Goal: Task Accomplishment & Management: Use online tool/utility

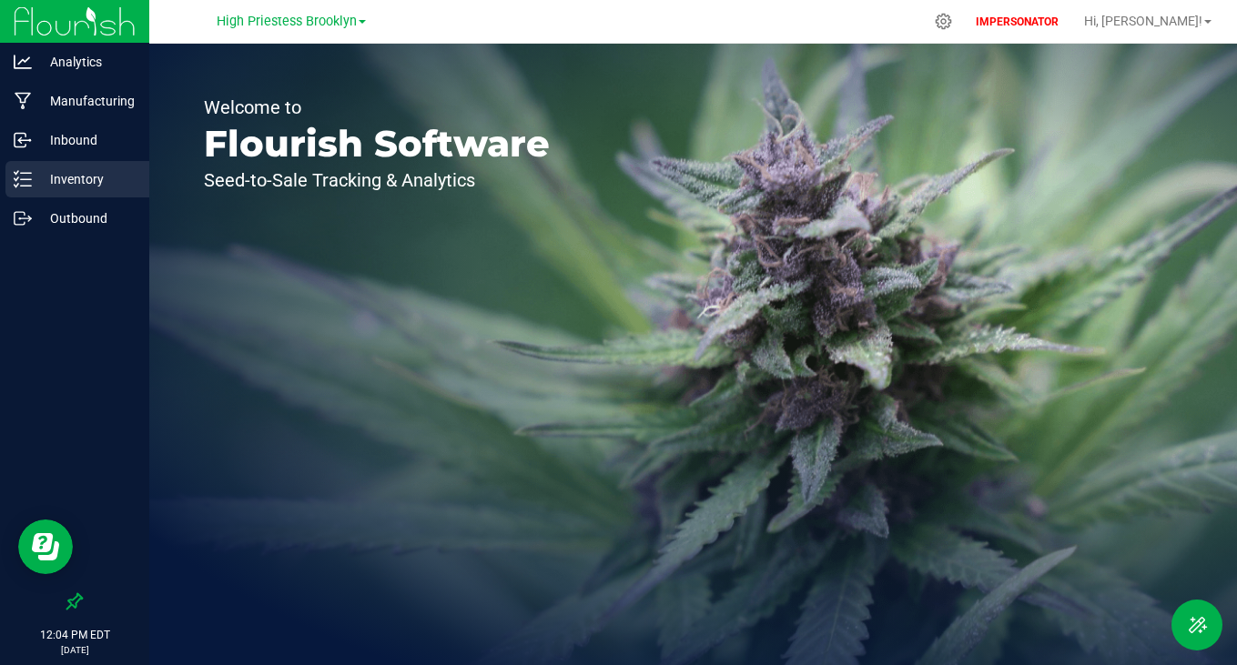
click at [62, 195] on div "Inventory" at bounding box center [77, 179] width 144 height 36
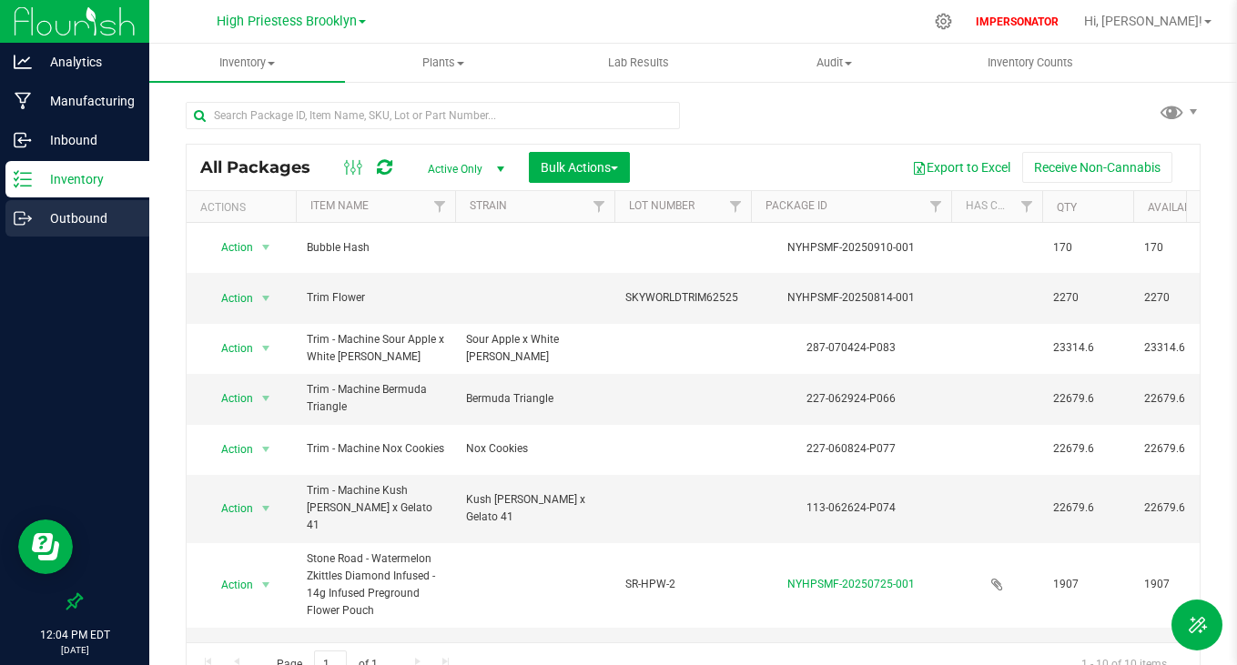
click at [81, 223] on p "Outbound" at bounding box center [86, 219] width 109 height 22
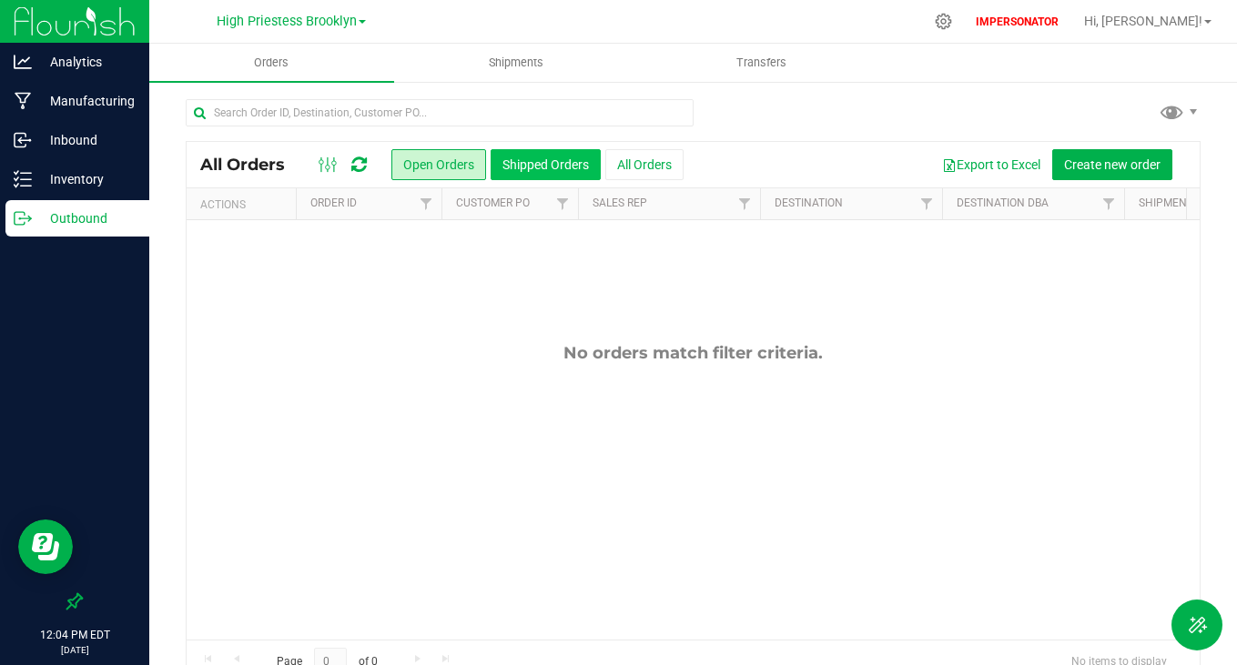
click at [547, 162] on button "Shipped Orders" at bounding box center [546, 164] width 110 height 31
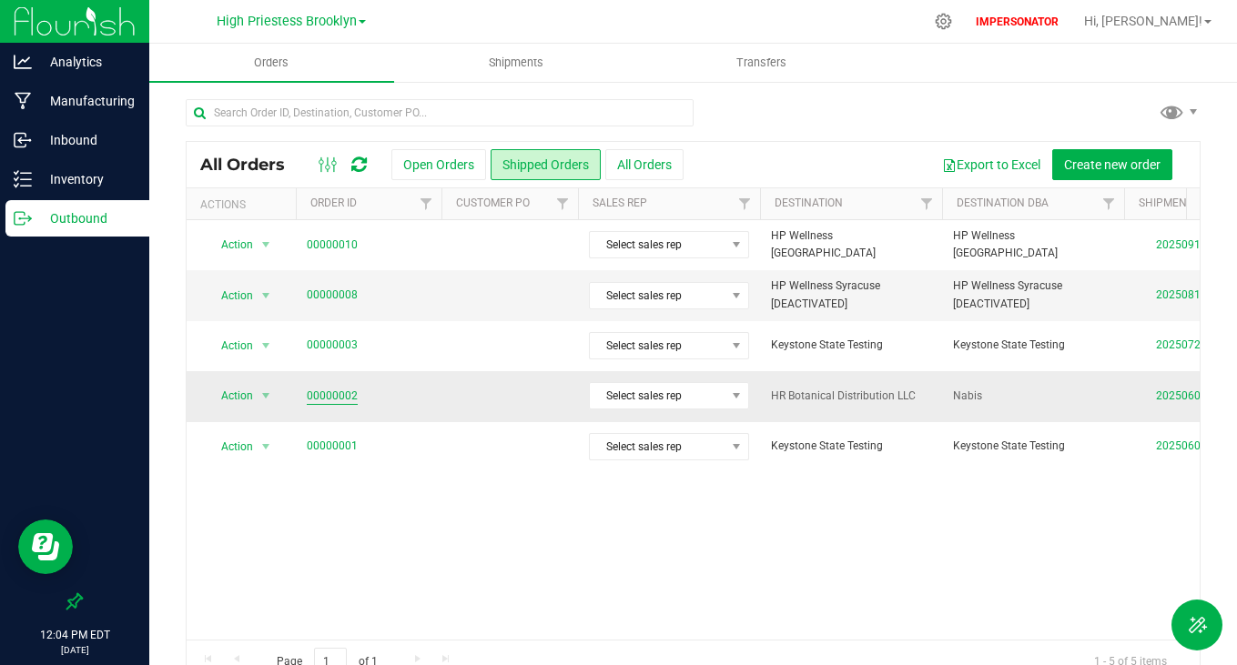
click at [339, 394] on link "00000002" at bounding box center [332, 396] width 51 height 17
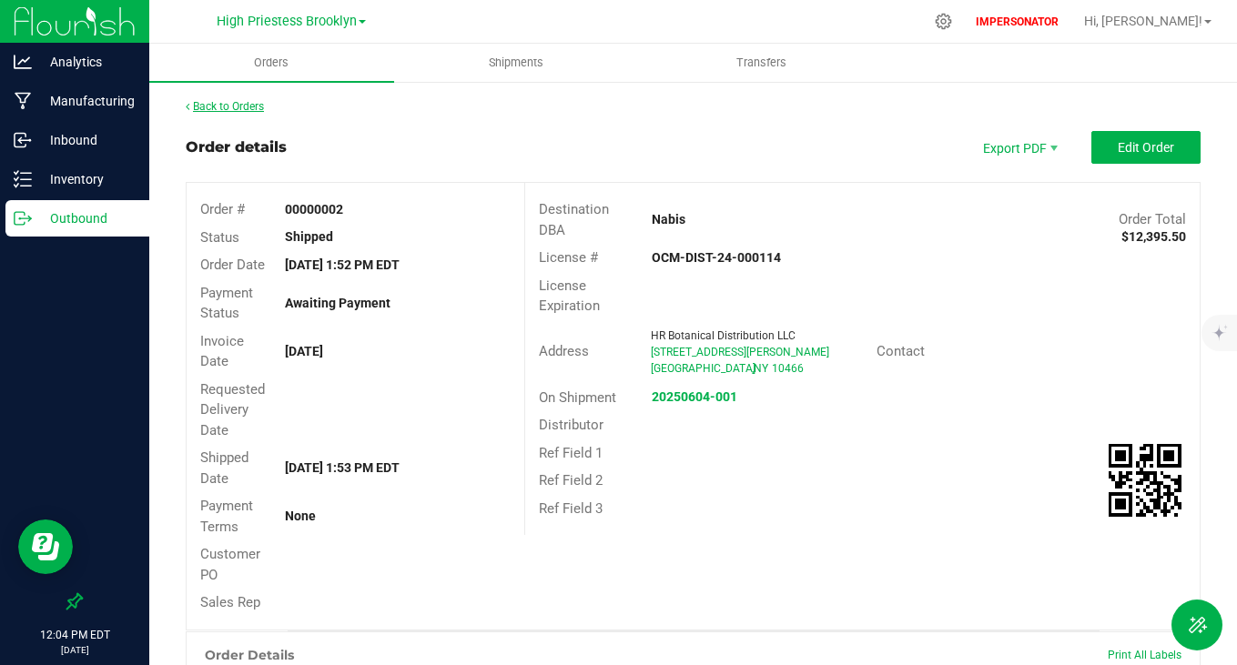
click at [244, 101] on link "Back to Orders" at bounding box center [225, 106] width 78 height 13
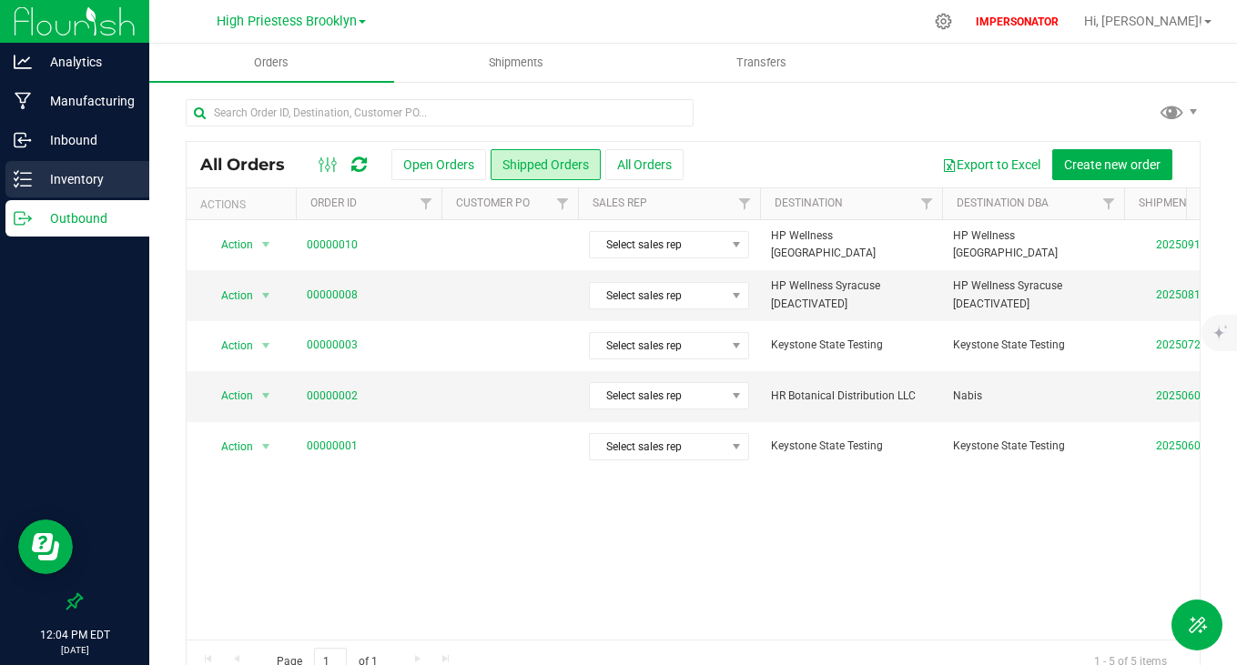
click at [76, 165] on div "Inventory" at bounding box center [77, 179] width 144 height 36
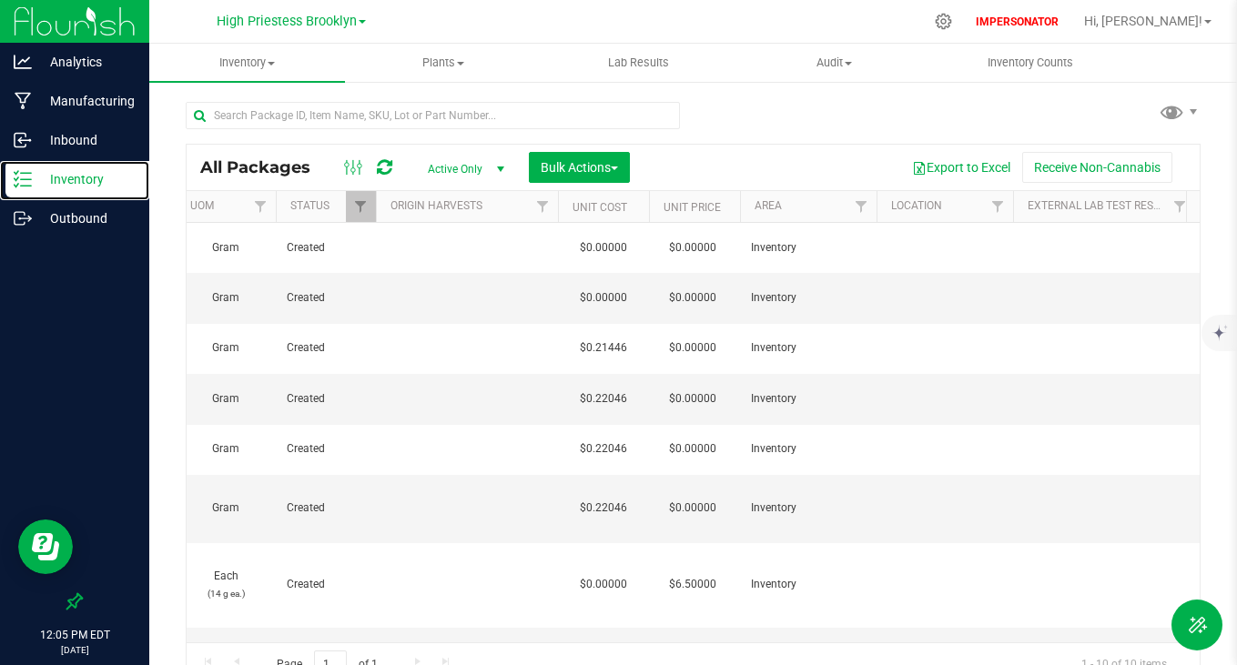
scroll to position [0, 1020]
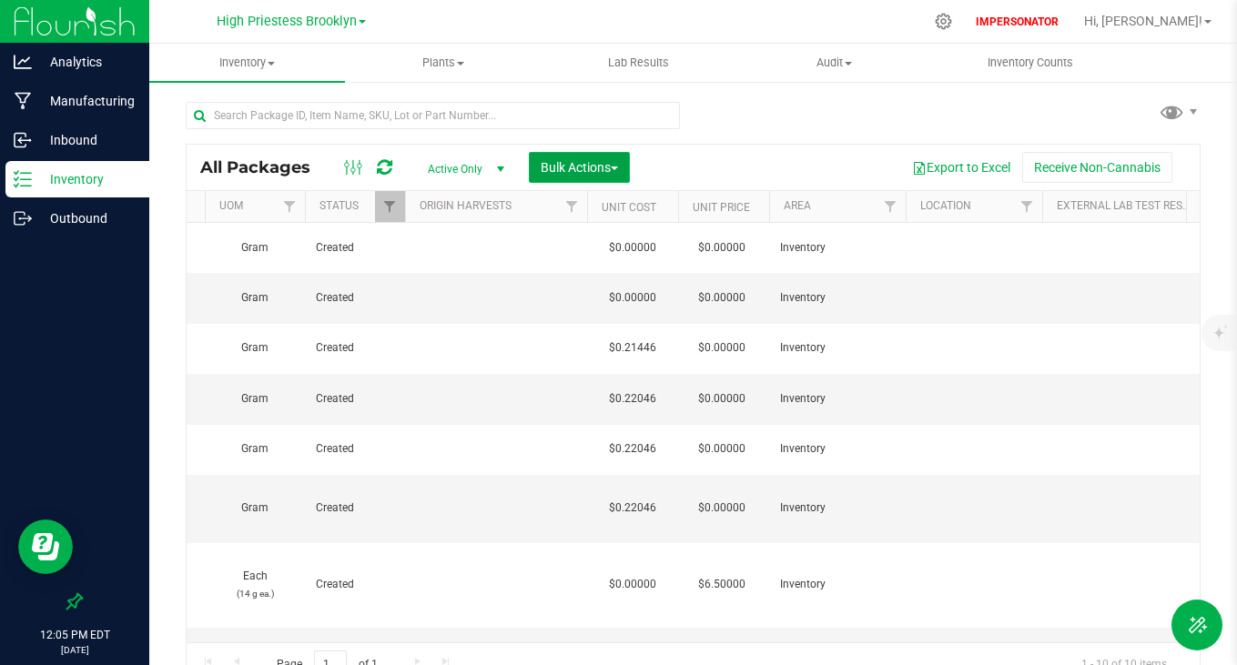
click at [601, 167] on span "Bulk Actions" at bounding box center [579, 167] width 77 height 15
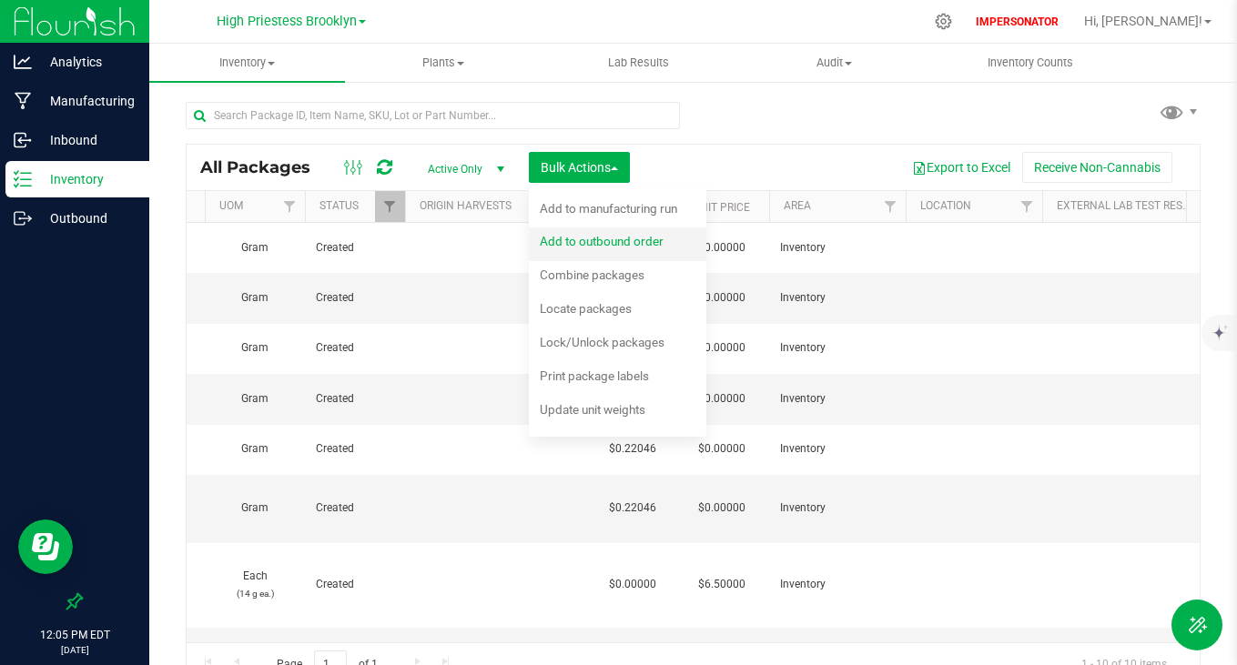
click at [569, 239] on span "Add to outbound order" at bounding box center [602, 241] width 124 height 15
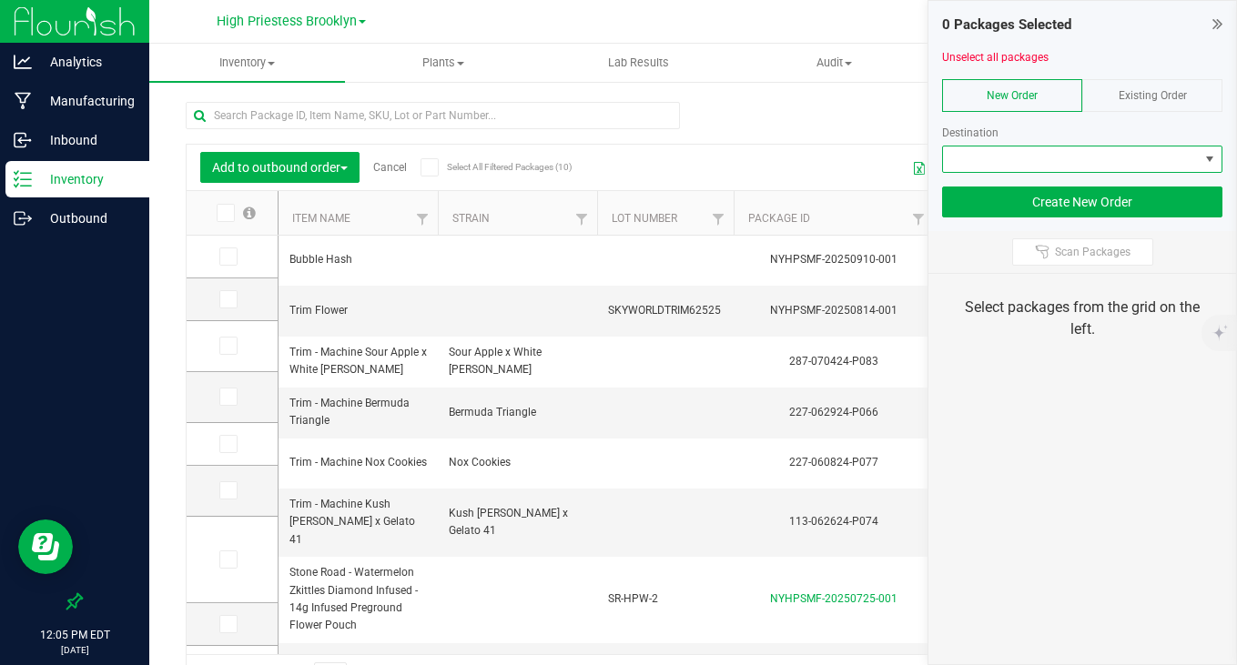
click at [1065, 159] on span at bounding box center [1071, 159] width 256 height 25
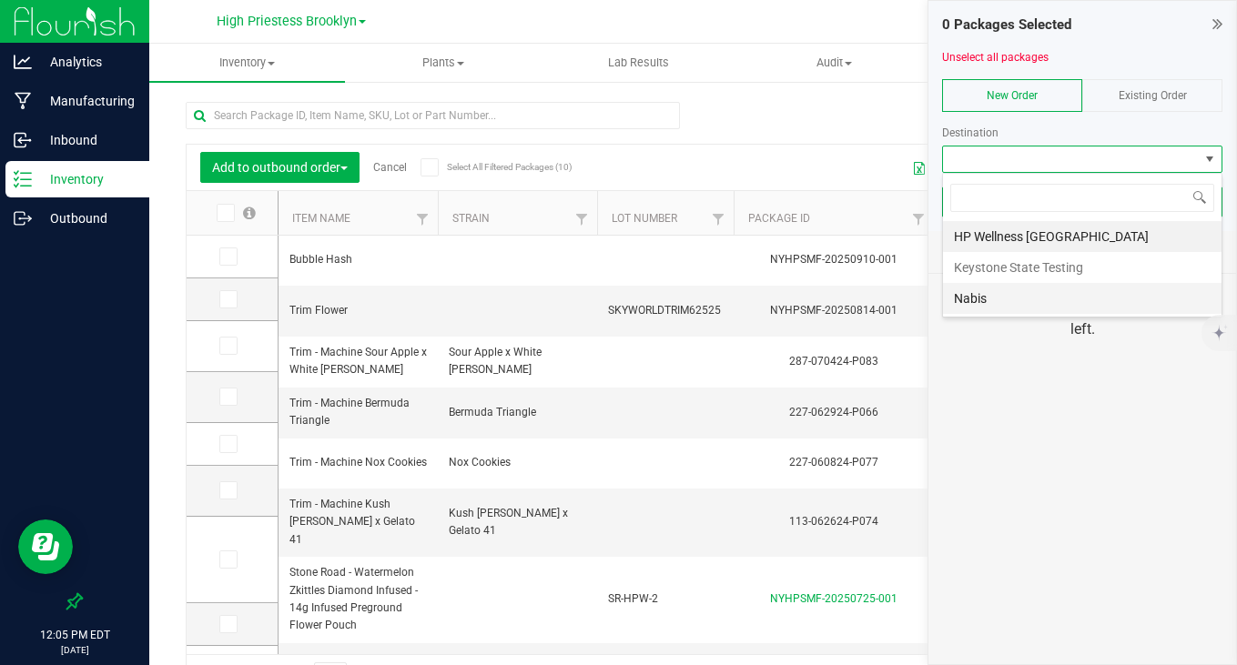
click at [1007, 307] on li "Nabis" at bounding box center [1082, 298] width 279 height 31
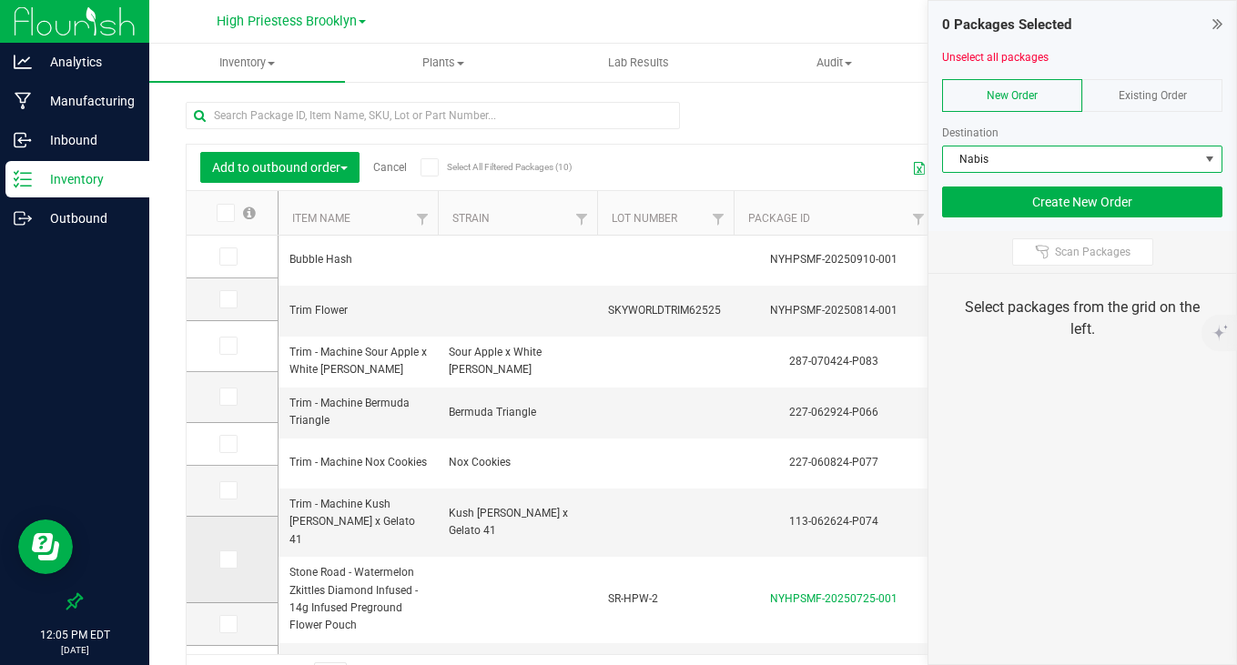
click at [232, 557] on span at bounding box center [228, 560] width 18 height 18
click at [231, 560] on icon at bounding box center [227, 560] width 12 height 0
click at [0, 0] on input "checkbox" at bounding box center [0, 0] width 0 height 0
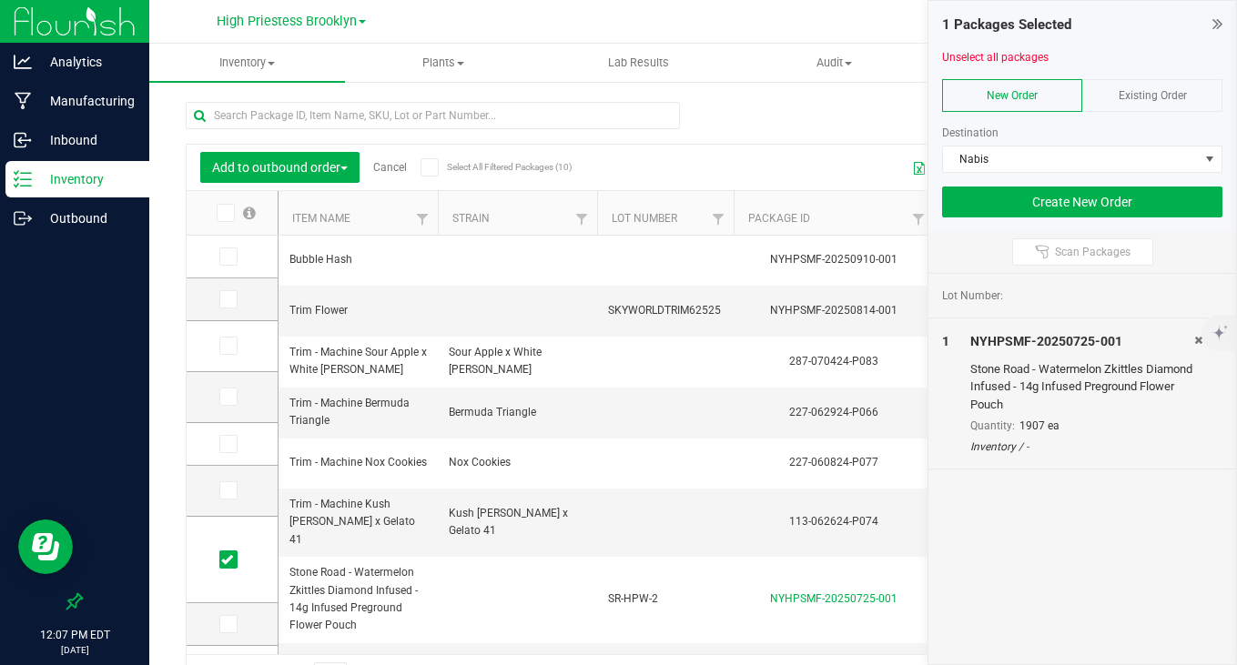
click at [1223, 25] on div "1 Packages Selected Unselect all packages New Order Existing Order Destination …" at bounding box center [1083, 116] width 308 height 230
click at [1219, 25] on icon at bounding box center [1218, 24] width 10 height 18
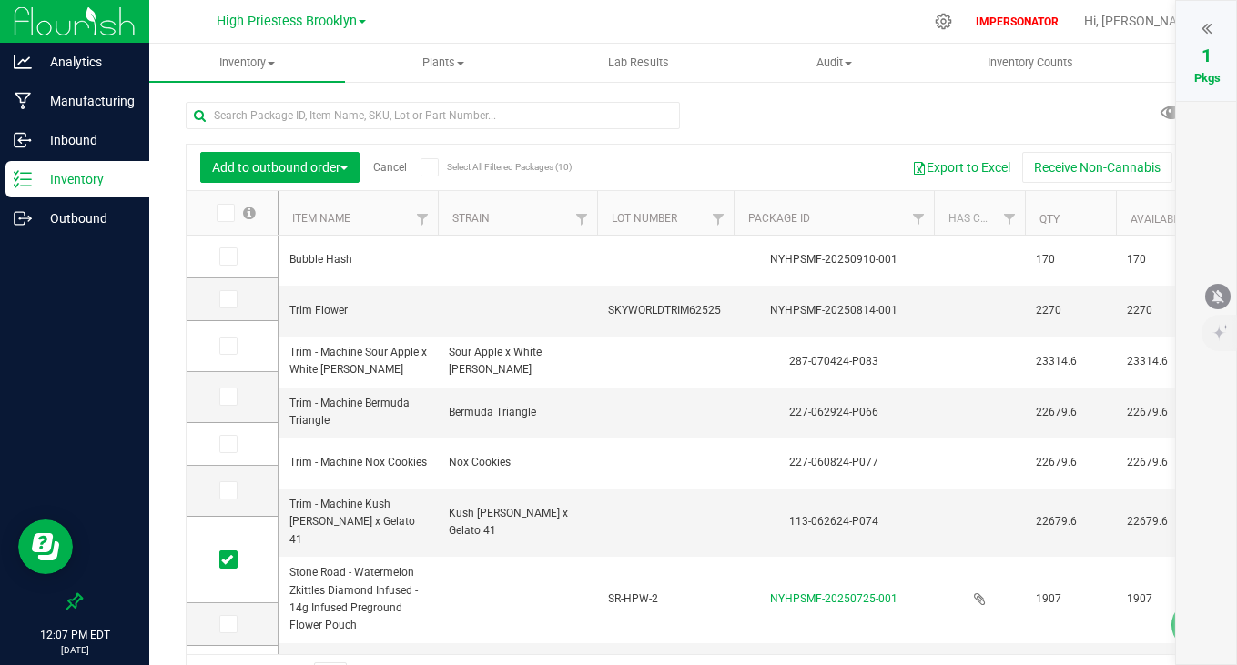
click at [389, 165] on link "Cancel" at bounding box center [390, 167] width 34 height 13
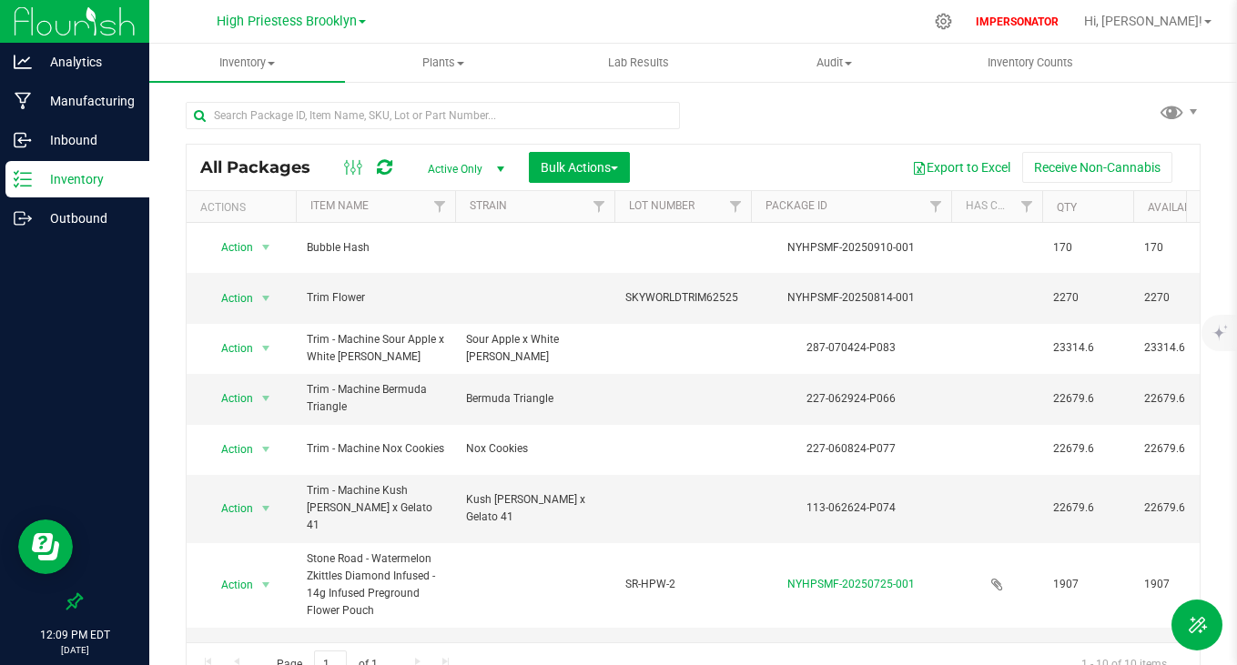
scroll to position [95, 0]
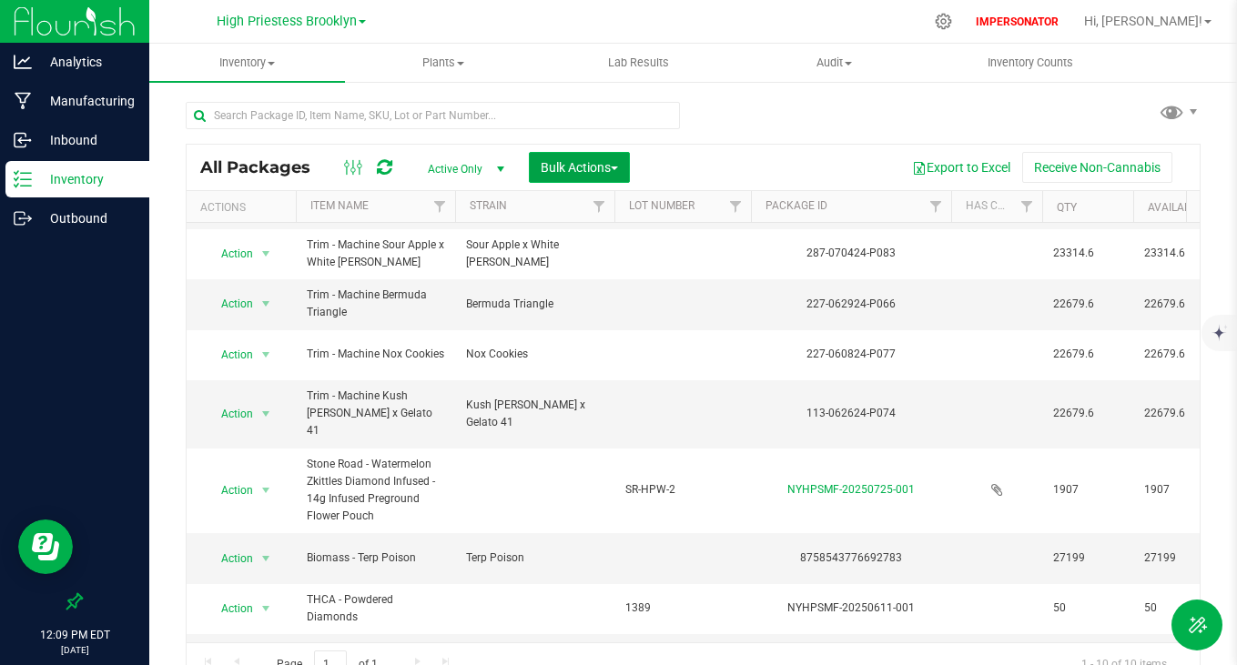
click at [593, 166] on span "Bulk Actions" at bounding box center [579, 167] width 77 height 15
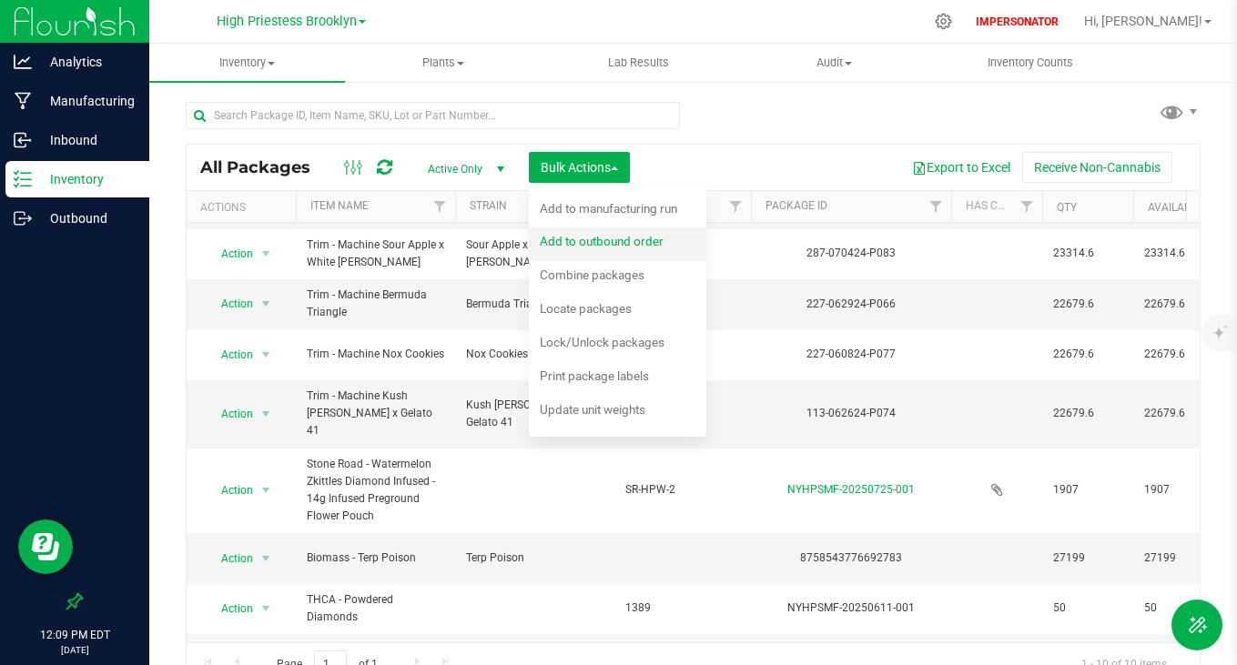
click at [569, 248] on span "Add to outbound order" at bounding box center [602, 241] width 124 height 15
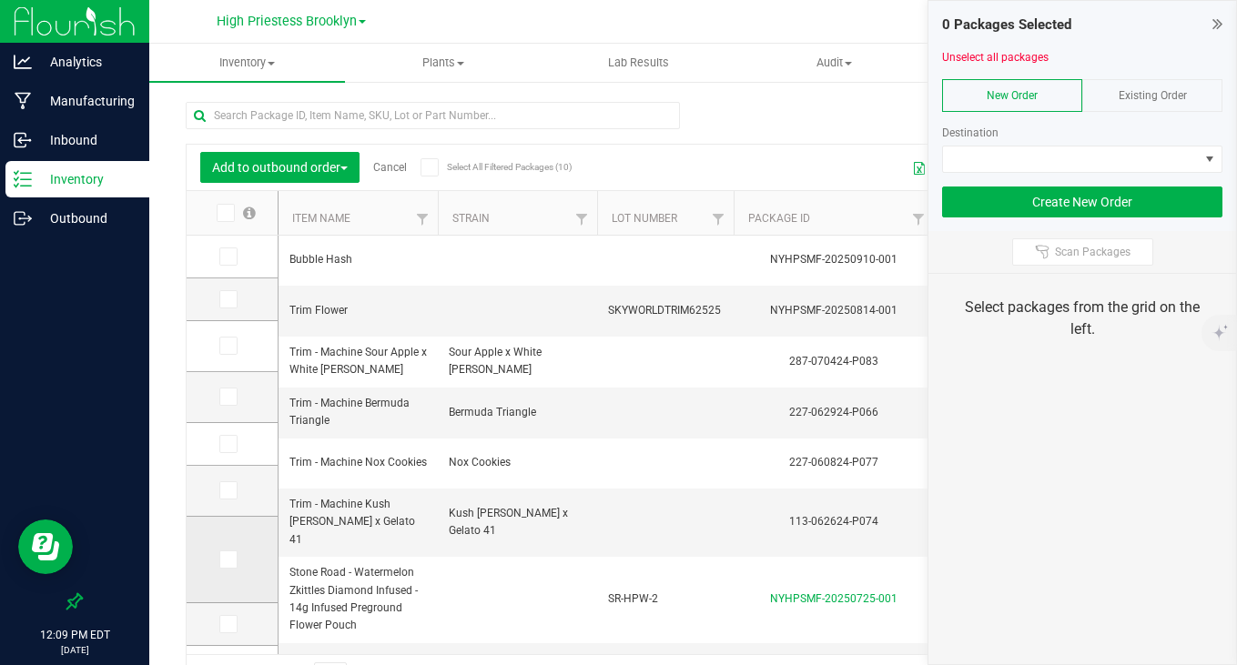
click at [230, 560] on icon at bounding box center [227, 560] width 12 height 0
click at [0, 0] on input "checkbox" at bounding box center [0, 0] width 0 height 0
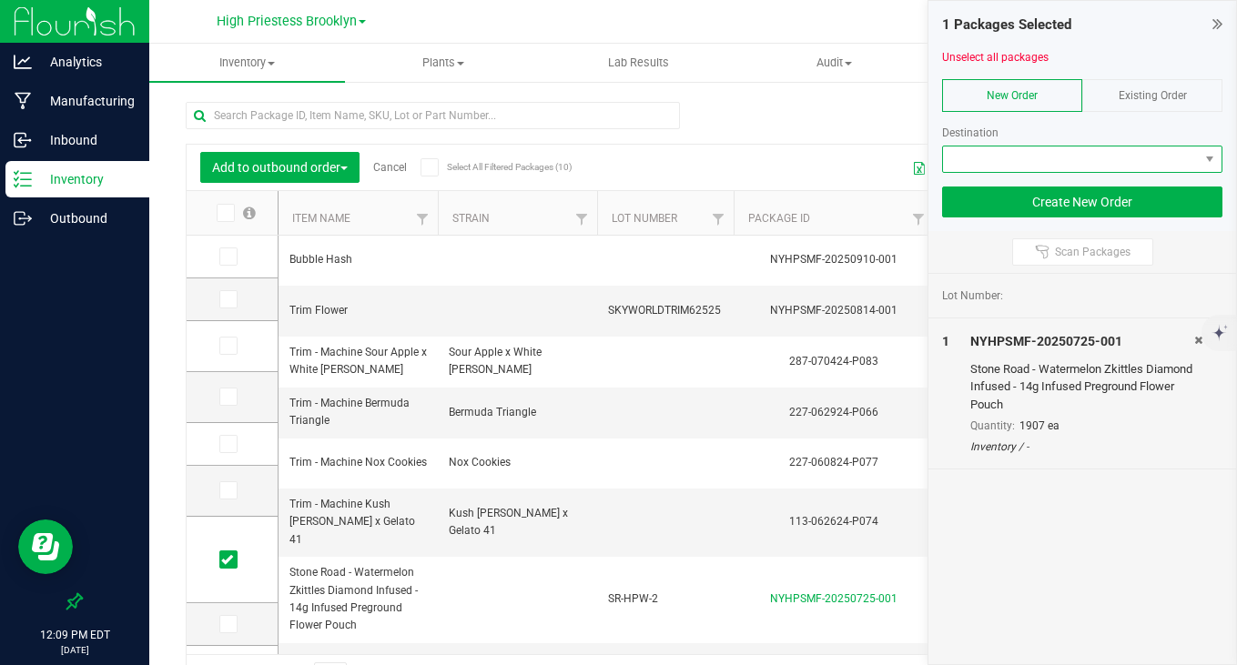
click at [1091, 149] on span at bounding box center [1071, 159] width 256 height 25
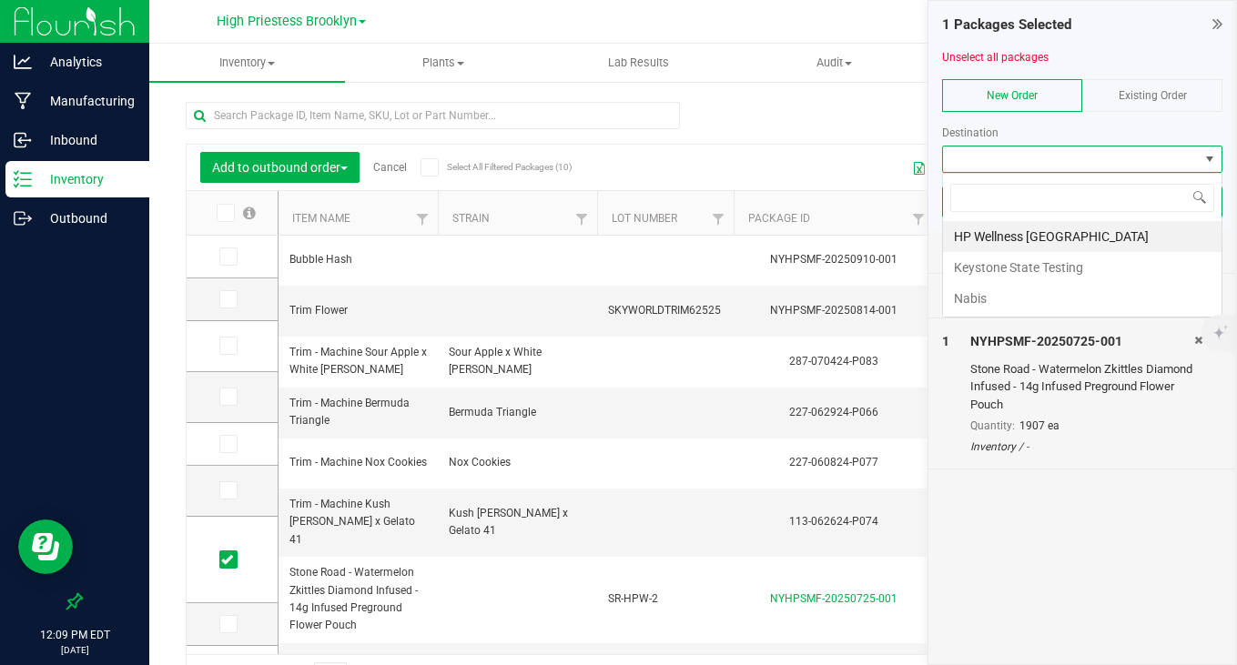
scroll to position [27, 279]
click at [1034, 299] on li "Nabis" at bounding box center [1082, 298] width 279 height 31
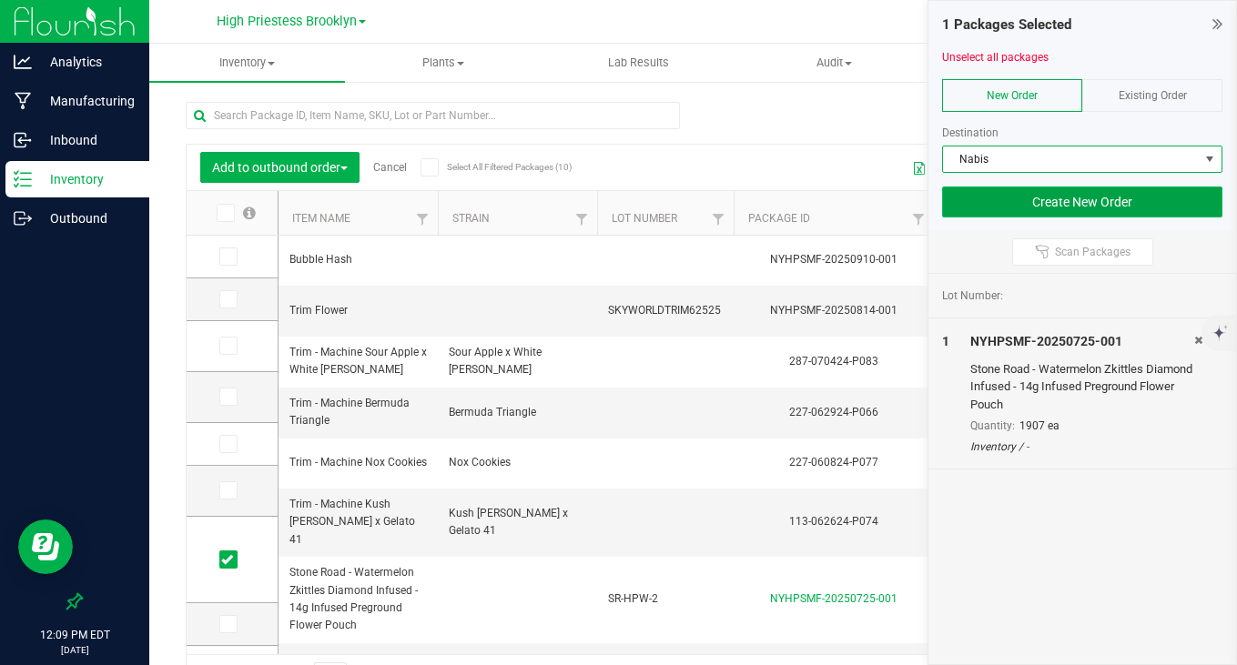
click at [1106, 202] on button "Create New Order" at bounding box center [1082, 202] width 280 height 31
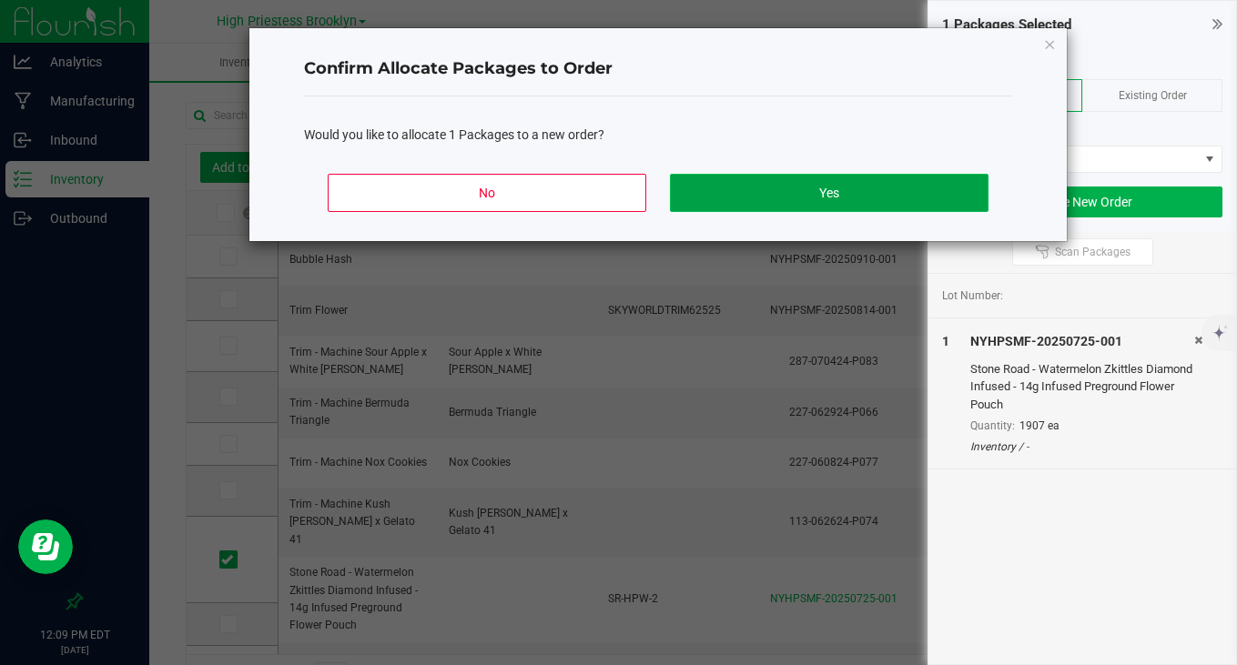
click at [857, 198] on button "Yes" at bounding box center [829, 193] width 319 height 38
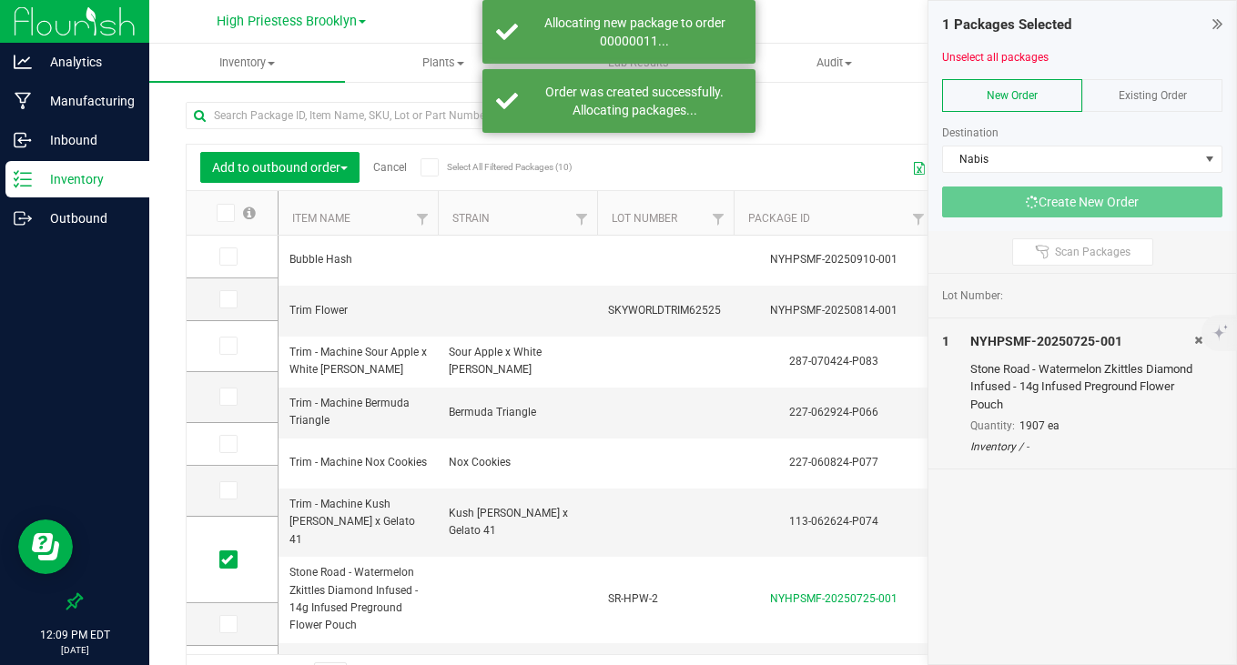
click at [1217, 25] on icon at bounding box center [1218, 24] width 10 height 18
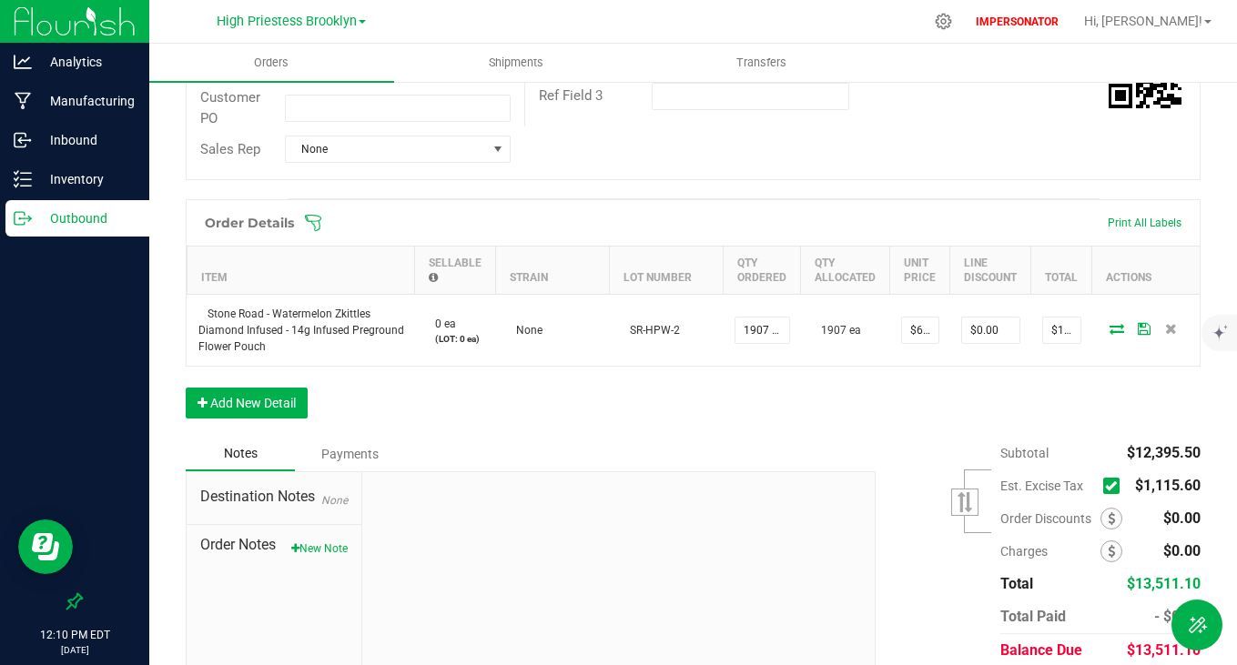
scroll to position [492, 0]
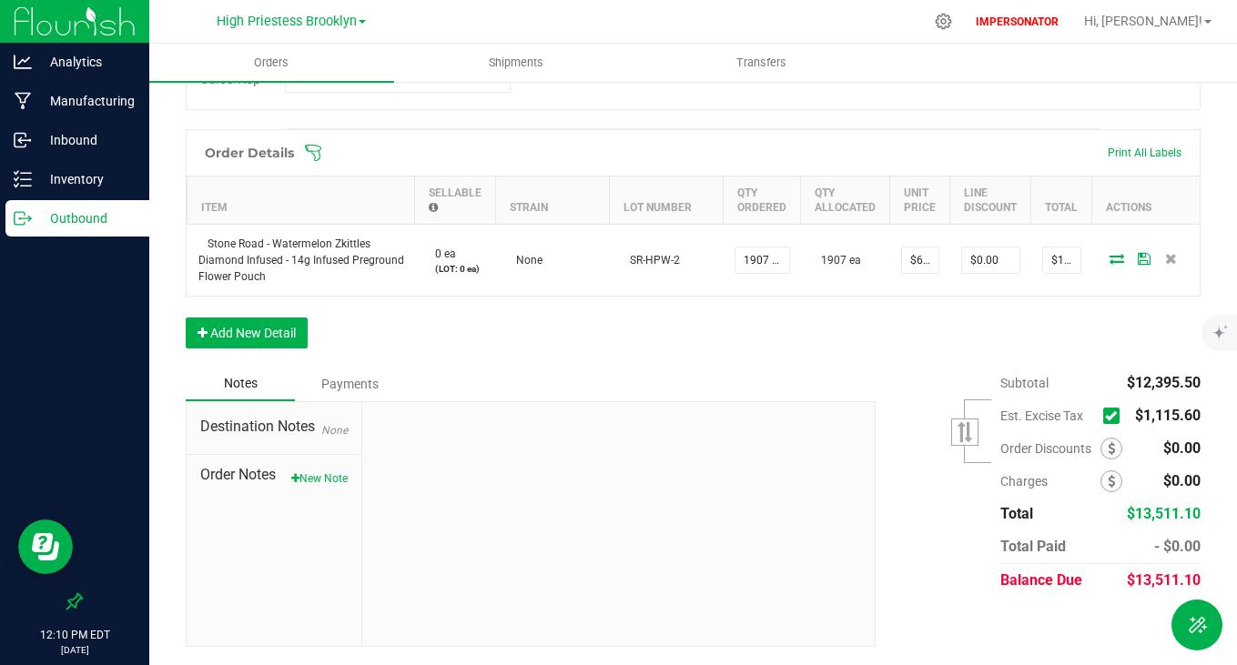
click at [1103, 422] on span at bounding box center [1111, 416] width 16 height 16
click at [0, 0] on input "checkbox" at bounding box center [0, 0] width 0 height 0
click at [1103, 413] on span at bounding box center [1111, 416] width 16 height 16
click at [0, 0] on input "checkbox" at bounding box center [0, 0] width 0 height 0
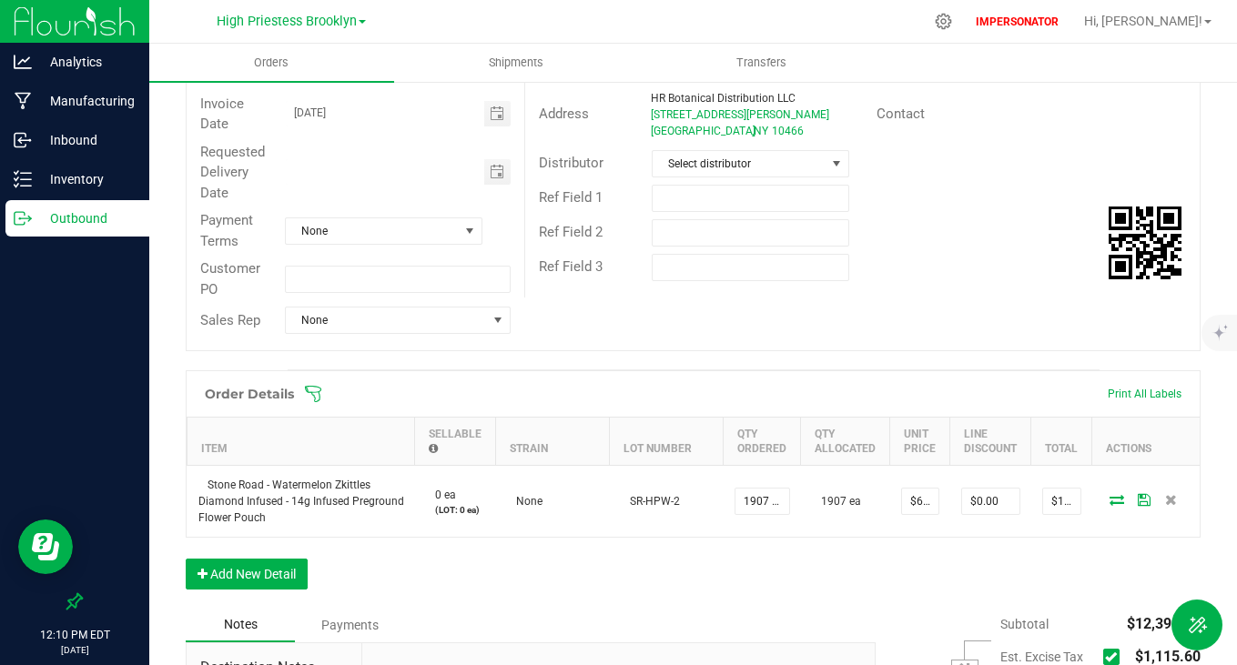
scroll to position [0, 0]
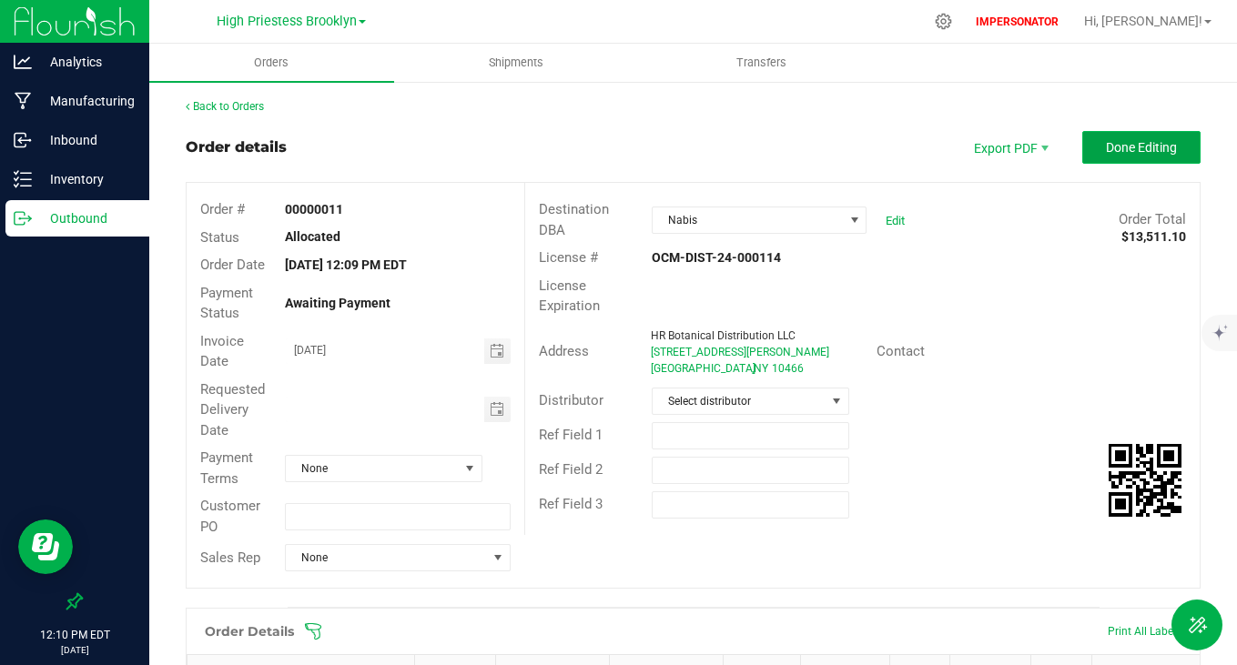
click at [1113, 148] on span "Done Editing" at bounding box center [1141, 147] width 71 height 15
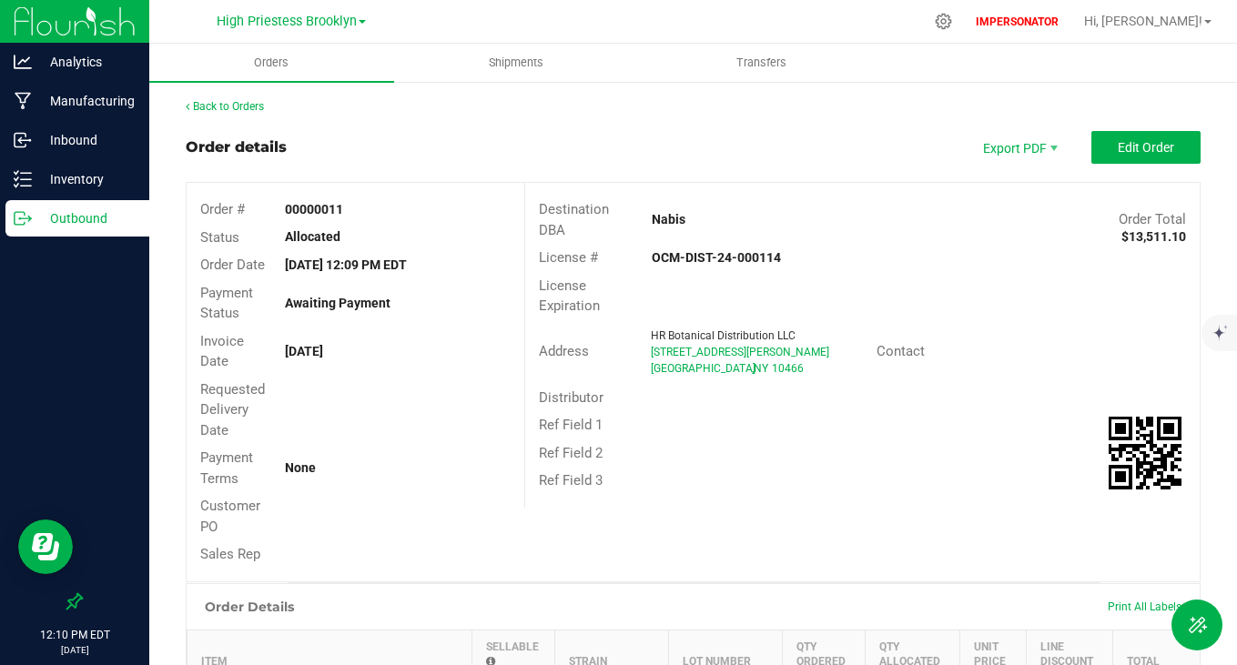
click at [94, 236] on div "Outbound" at bounding box center [77, 218] width 144 height 36
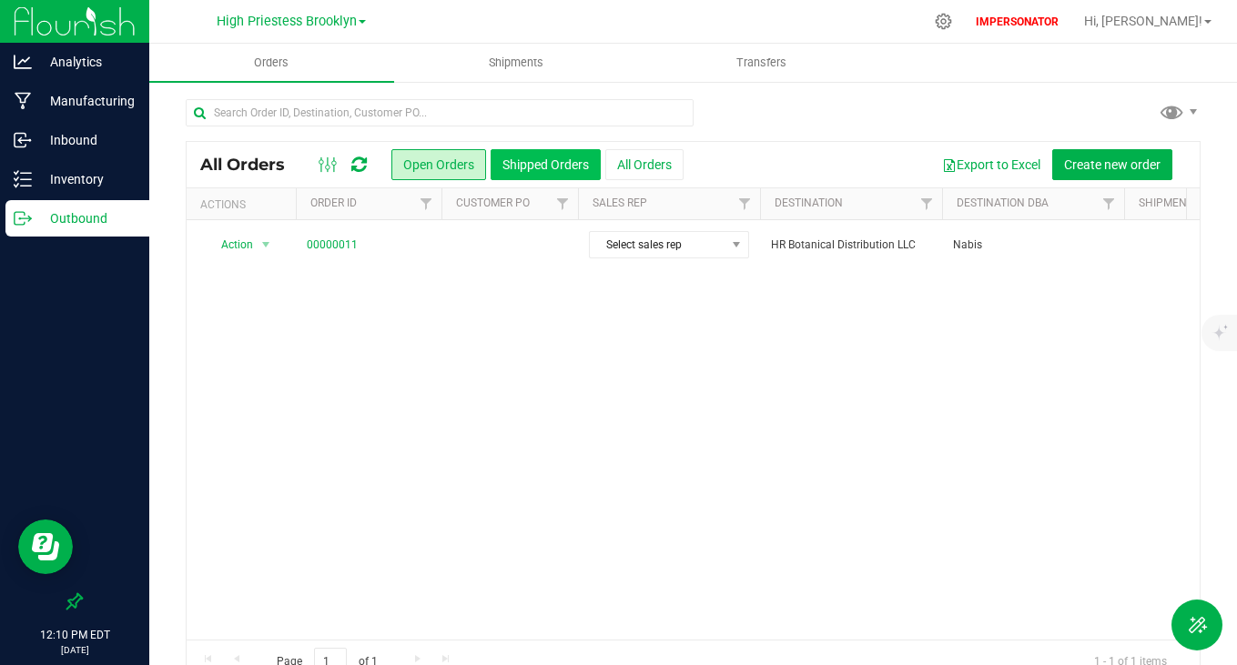
click at [520, 164] on button "Shipped Orders" at bounding box center [546, 164] width 110 height 31
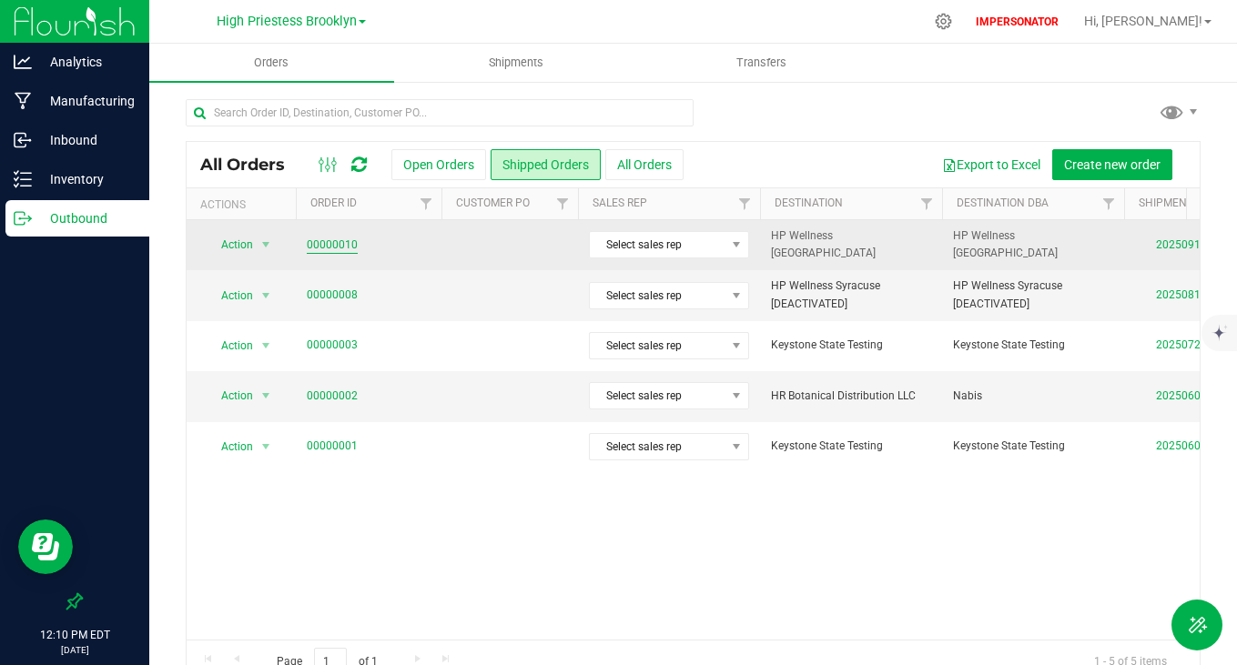
click at [330, 239] on link "00000010" at bounding box center [332, 245] width 51 height 17
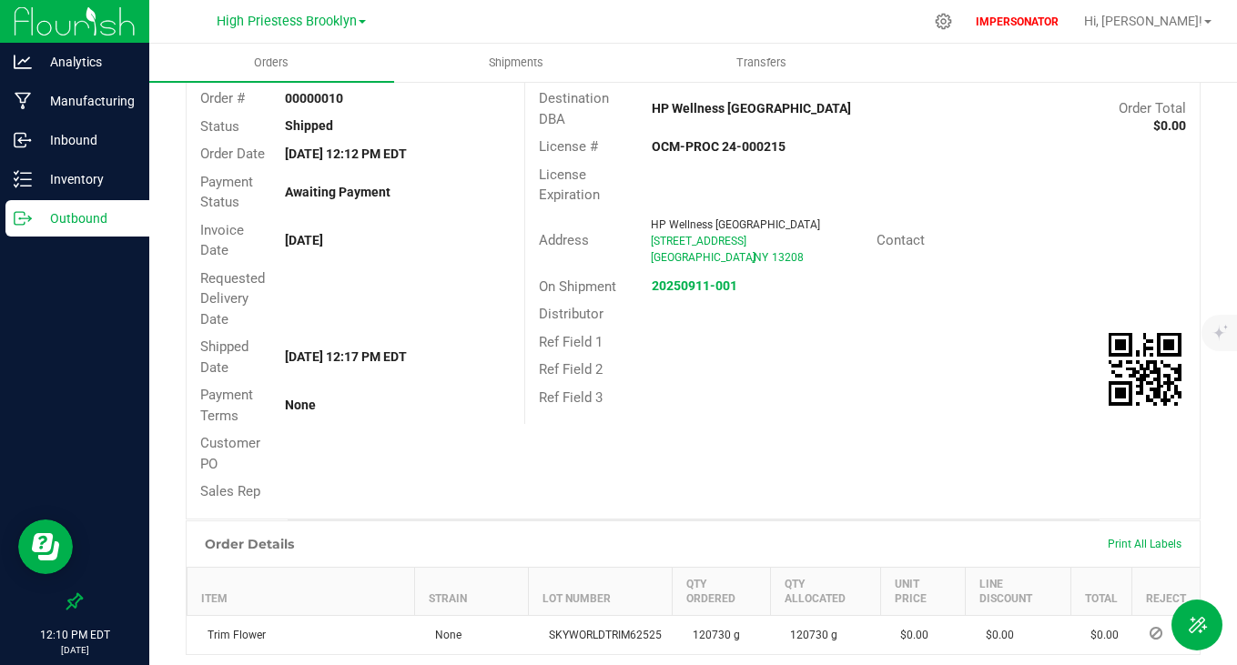
scroll to position [96, 0]
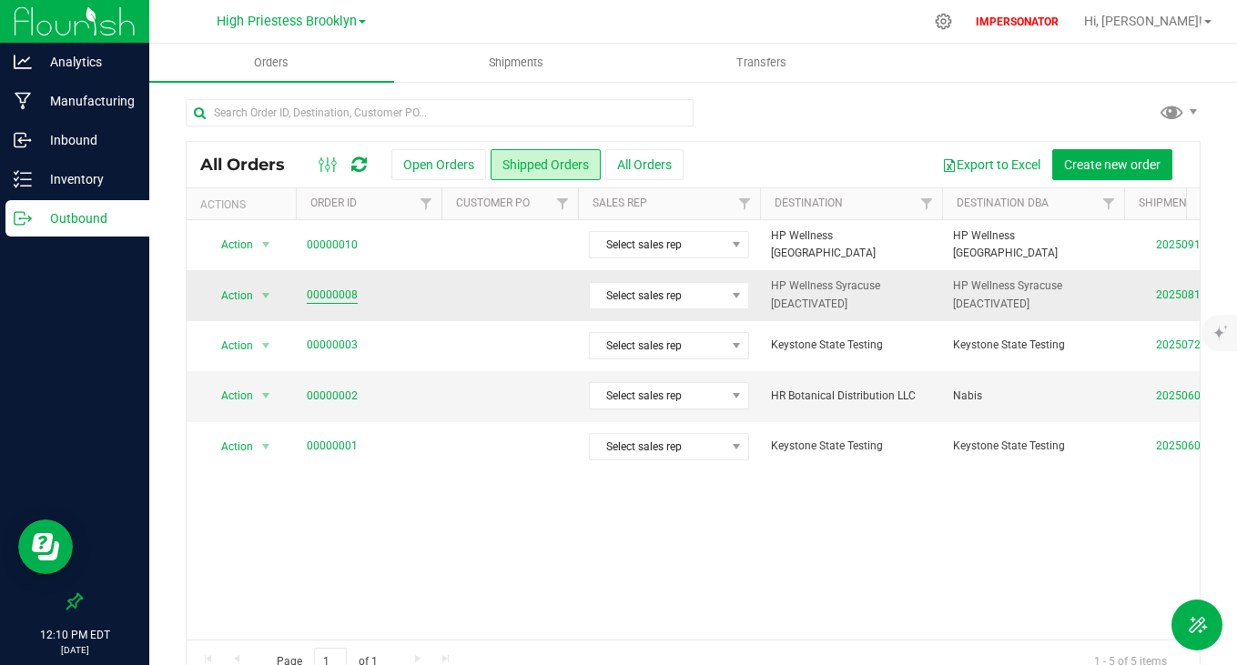
click at [331, 294] on link "00000008" at bounding box center [332, 295] width 51 height 17
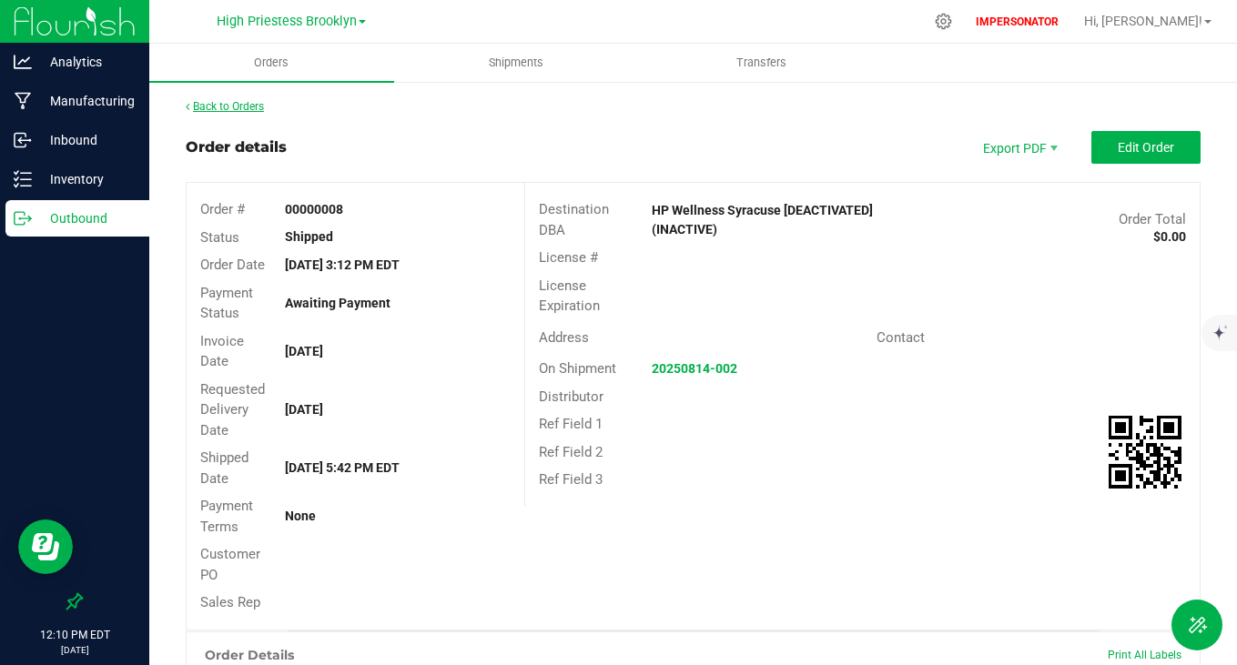
click at [190, 106] on link "Back to Orders" at bounding box center [225, 106] width 78 height 13
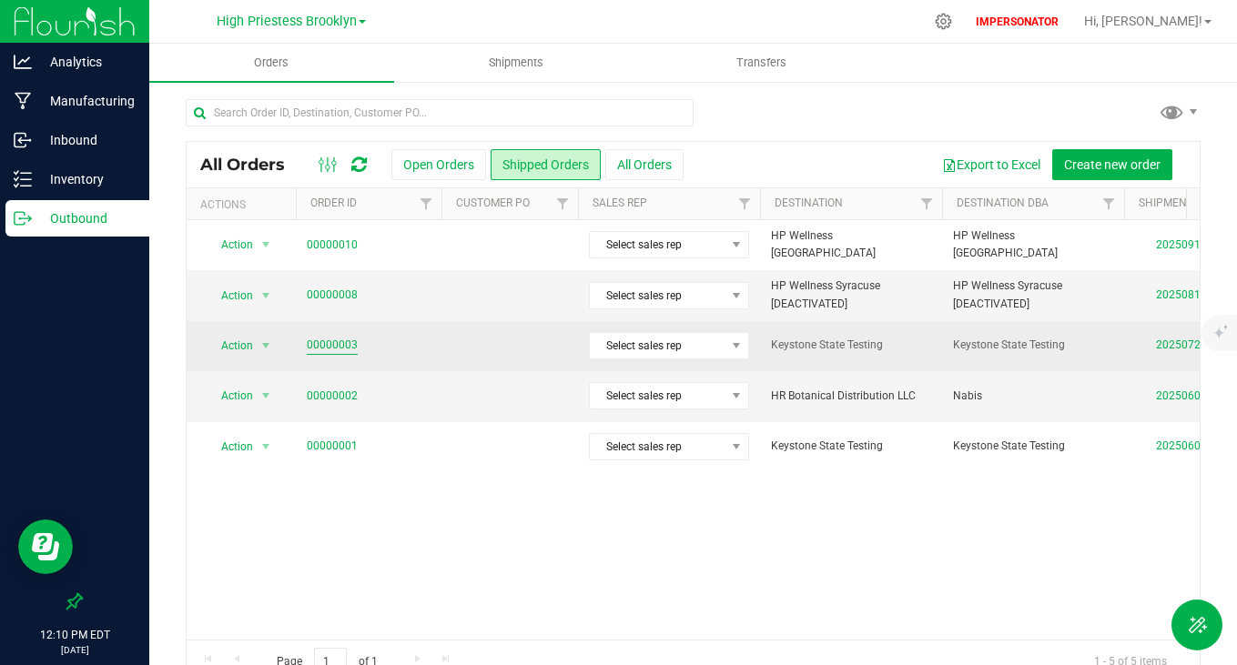
click at [349, 346] on link "00000003" at bounding box center [332, 345] width 51 height 17
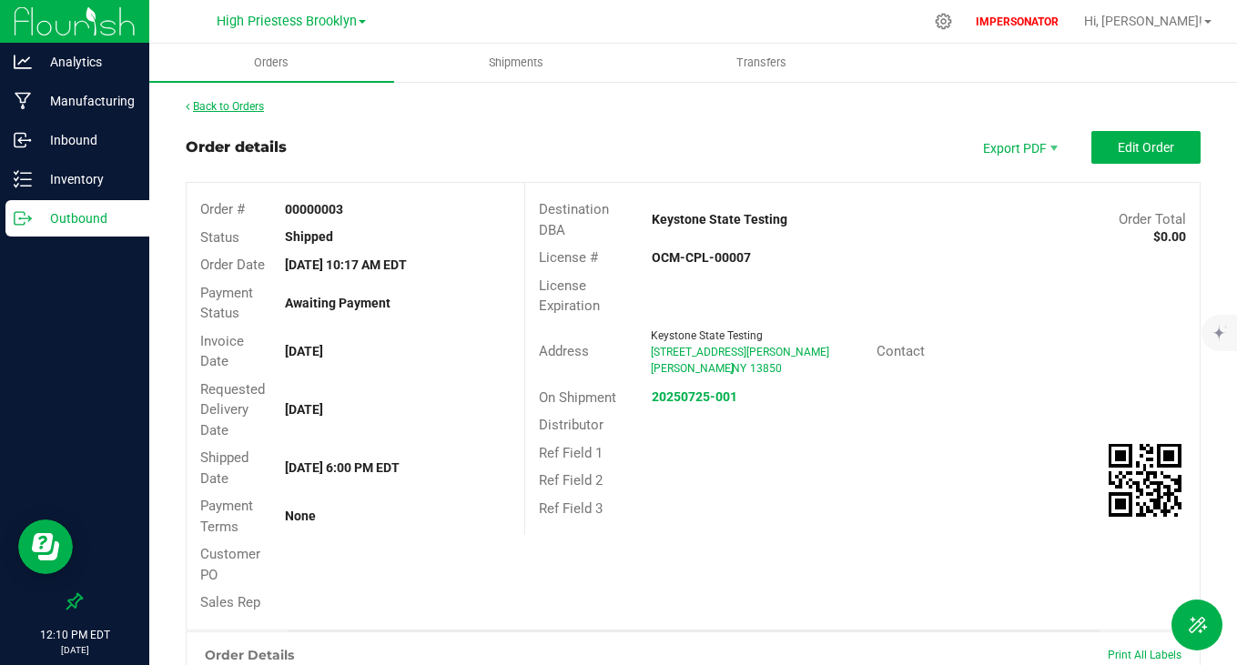
click at [239, 103] on link "Back to Orders" at bounding box center [225, 106] width 78 height 13
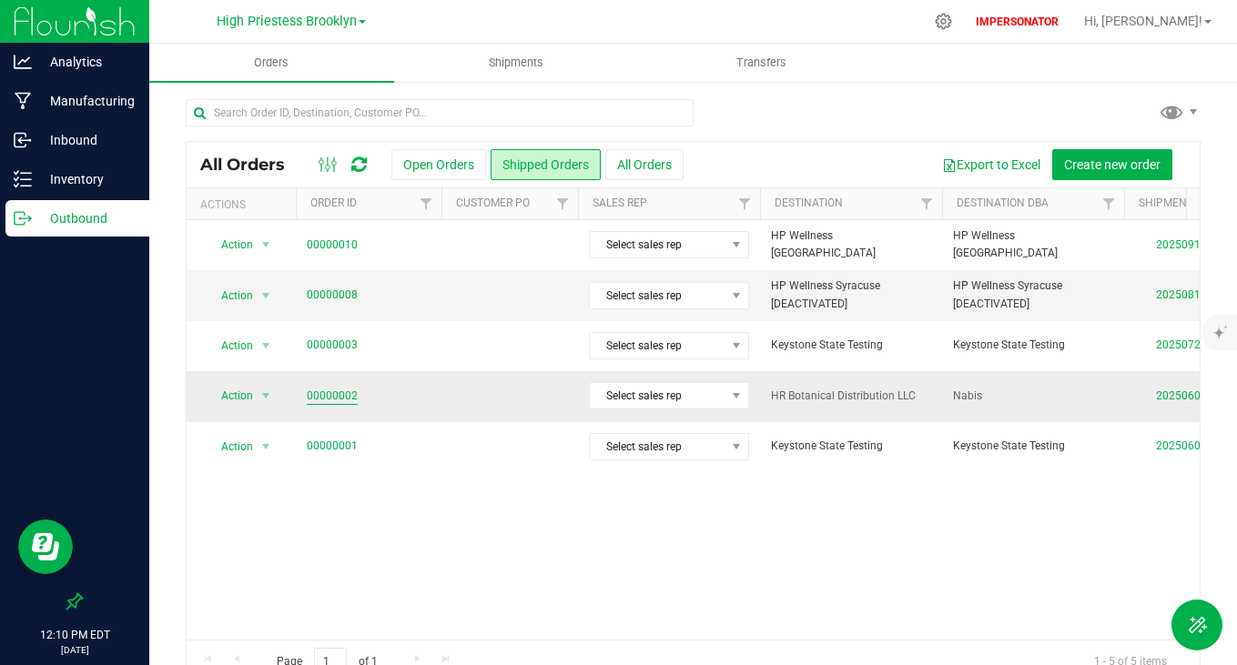
click at [317, 392] on link "00000002" at bounding box center [332, 396] width 51 height 17
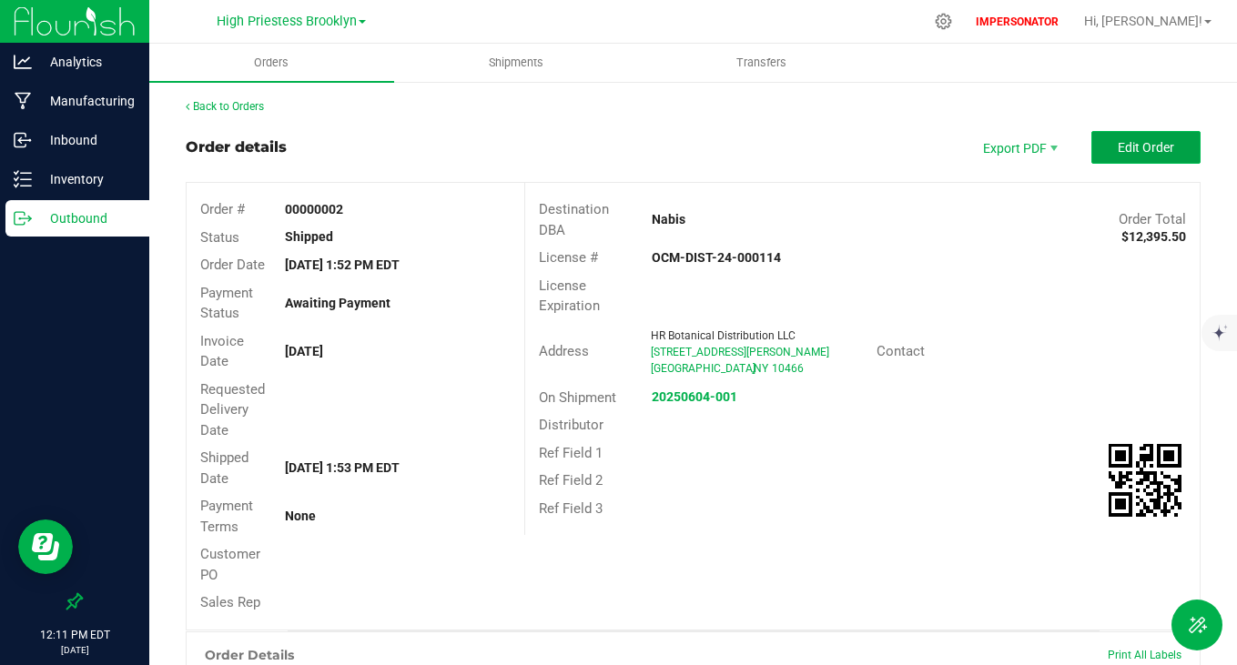
click at [1156, 152] on span "Edit Order" at bounding box center [1146, 147] width 56 height 15
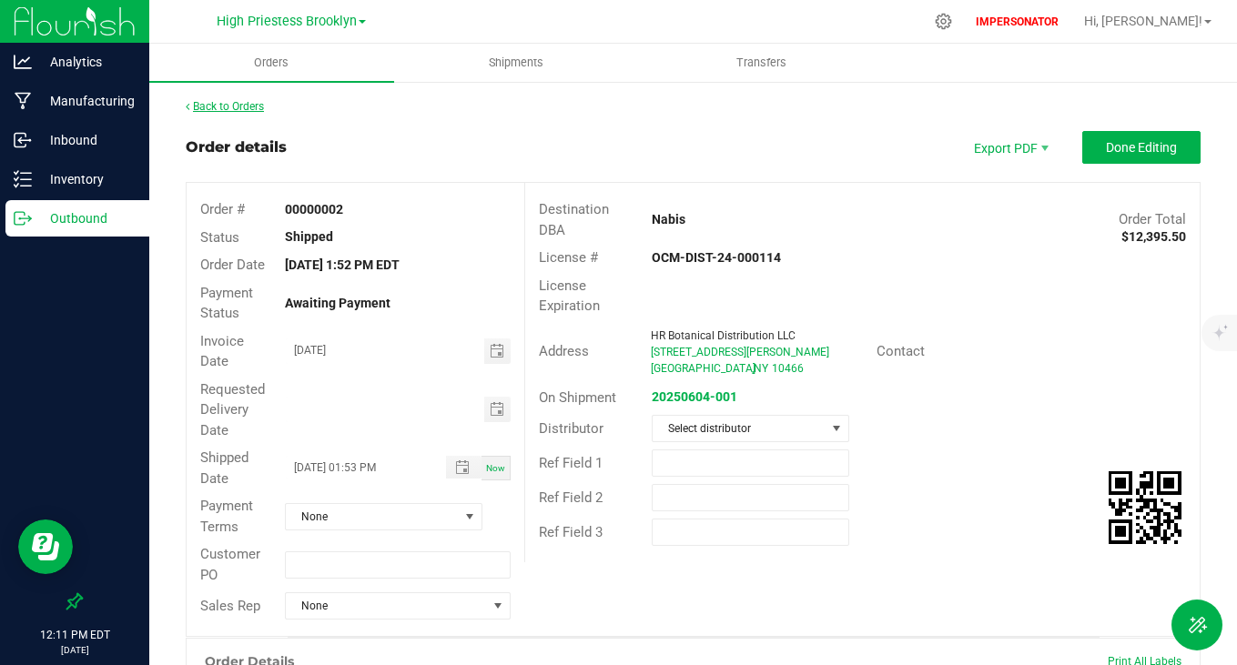
click at [248, 109] on link "Back to Orders" at bounding box center [225, 106] width 78 height 13
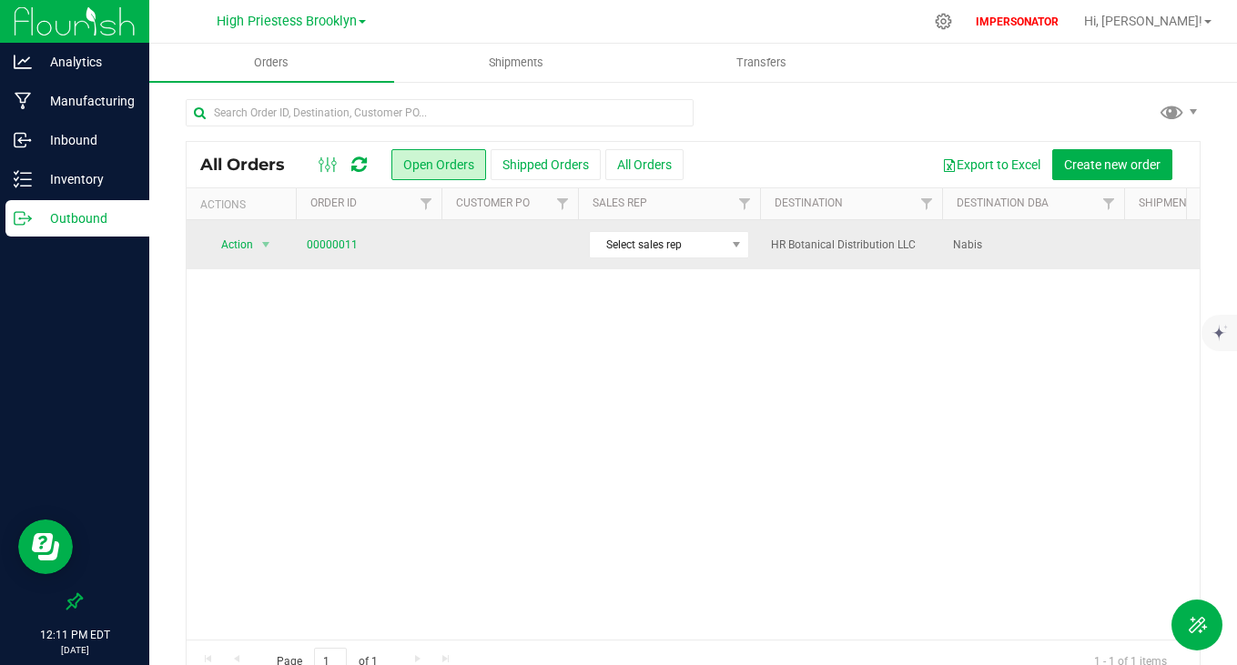
click at [311, 229] on td "00000011" at bounding box center [369, 244] width 146 height 49
click at [311, 244] on link "00000011" at bounding box center [332, 245] width 51 height 17
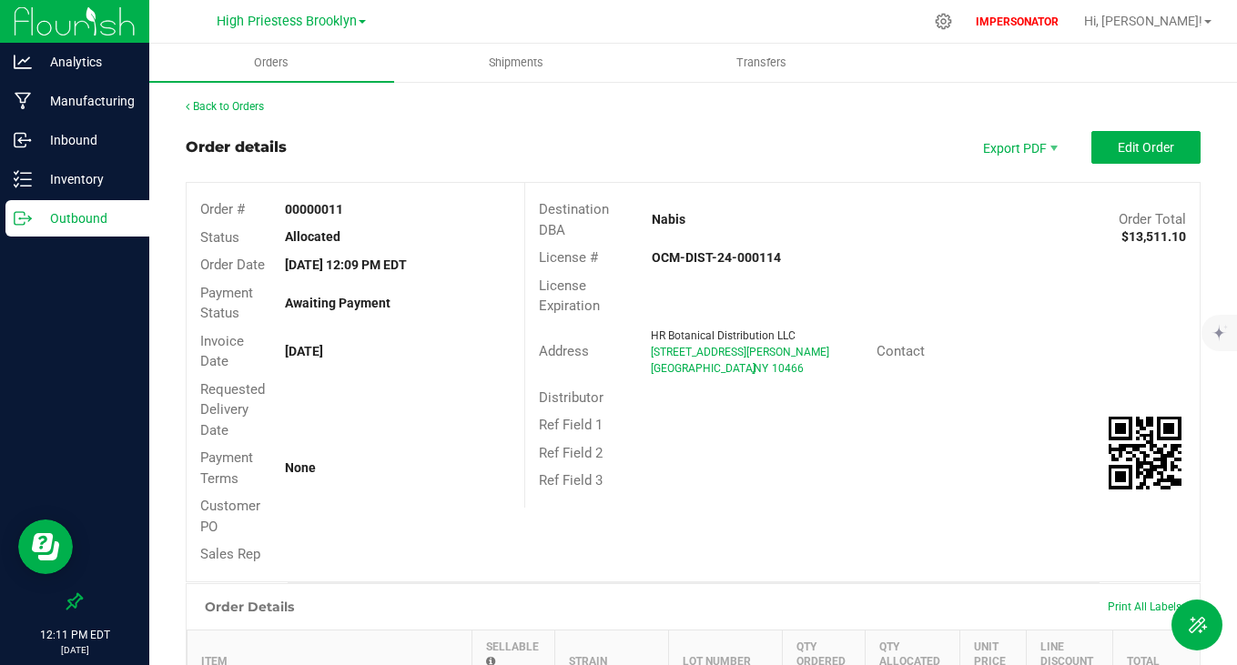
click at [1122, 164] on outbound-order-header "Order details Export PDF Edit Order Order # 00000011 Status Allocated Order Dat…" at bounding box center [693, 357] width 1015 height 452
click at [1129, 147] on span "Edit Order" at bounding box center [1146, 147] width 56 height 15
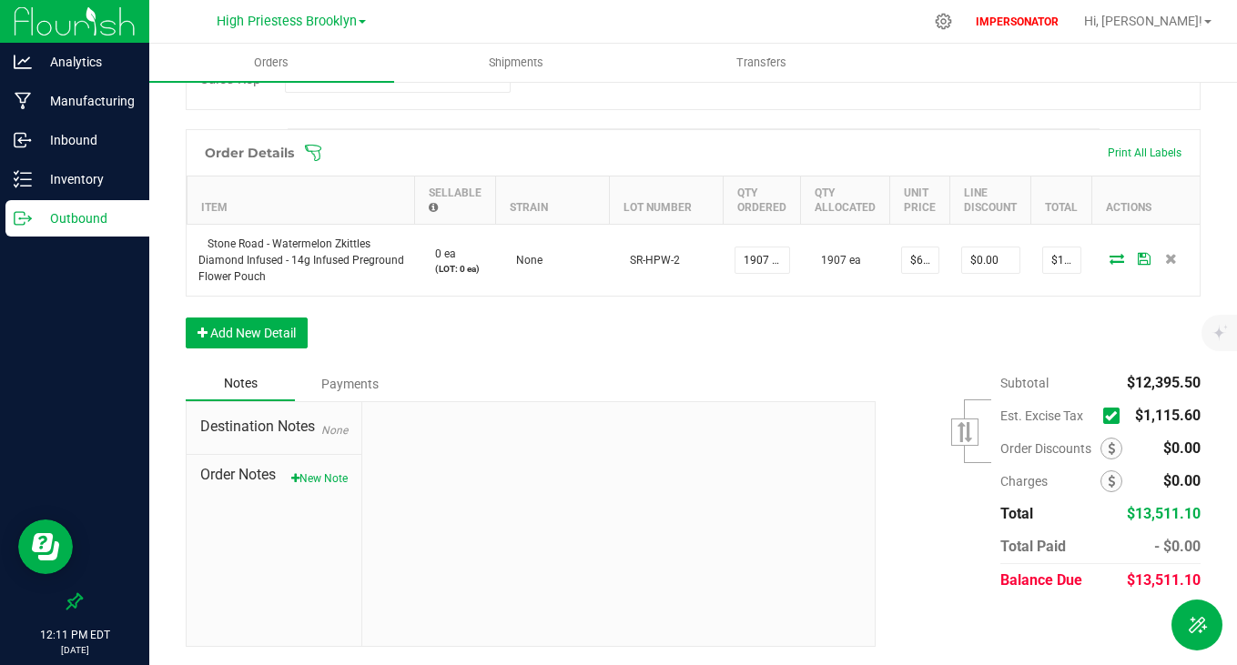
click at [1105, 416] on icon at bounding box center [1111, 416] width 12 height 0
click at [0, 0] on input "checkbox" at bounding box center [0, 0] width 0 height 0
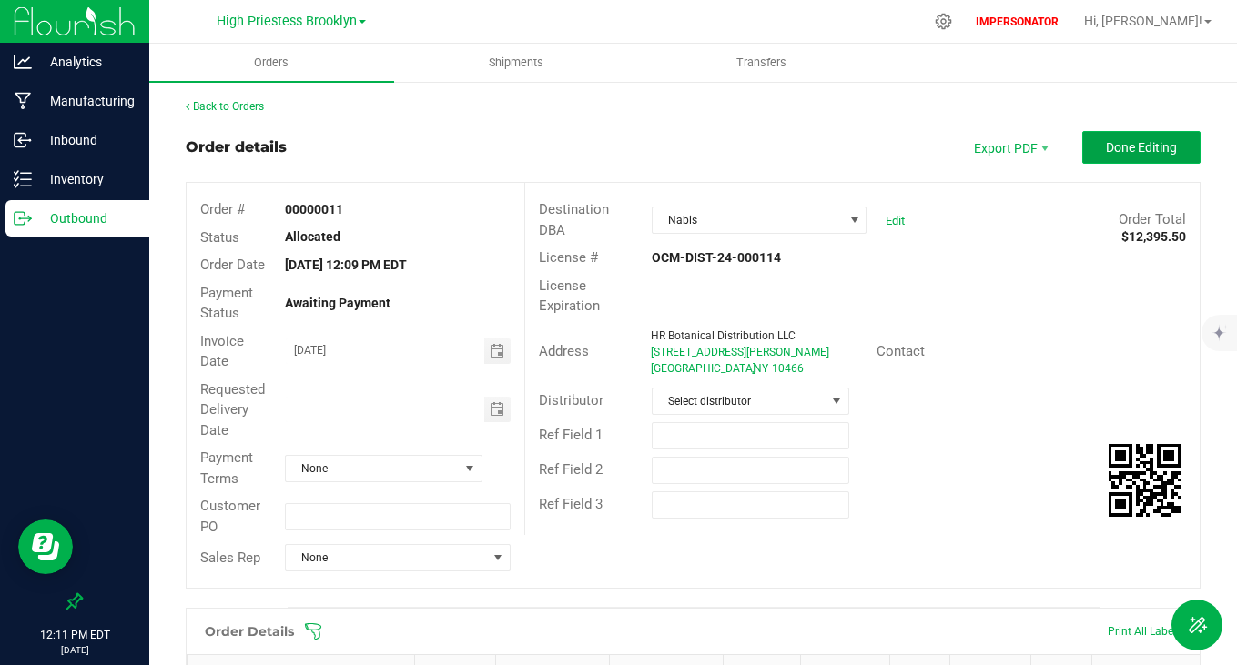
click at [1133, 140] on span "Done Editing" at bounding box center [1141, 147] width 71 height 15
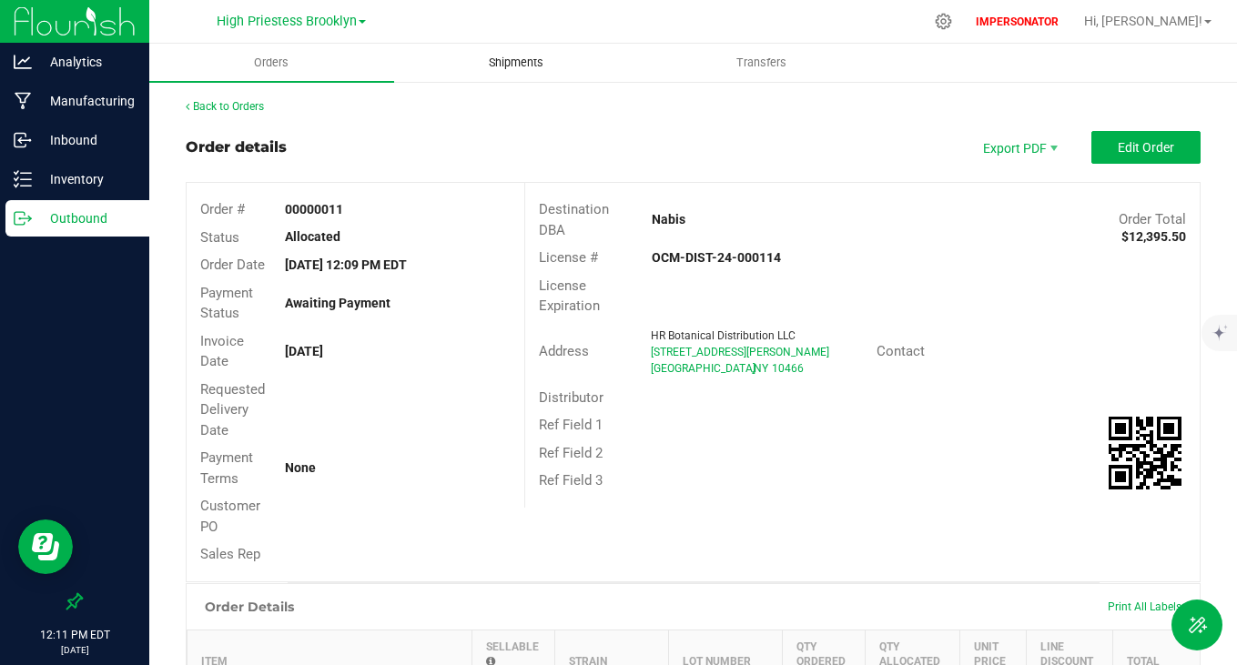
click at [507, 56] on span "Shipments" at bounding box center [516, 63] width 104 height 16
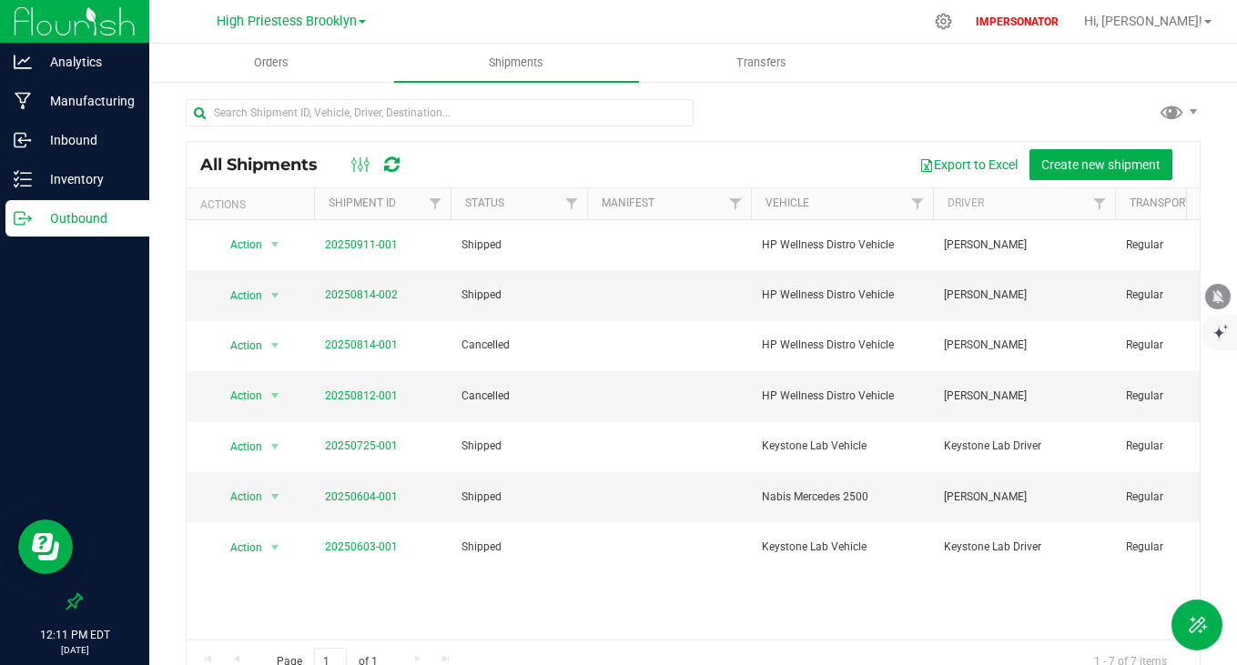
click at [1081, 181] on div "All Shipments Export to Excel Create new shipment" at bounding box center [693, 165] width 1013 height 46
click at [1071, 167] on span "Create new shipment" at bounding box center [1100, 164] width 119 height 15
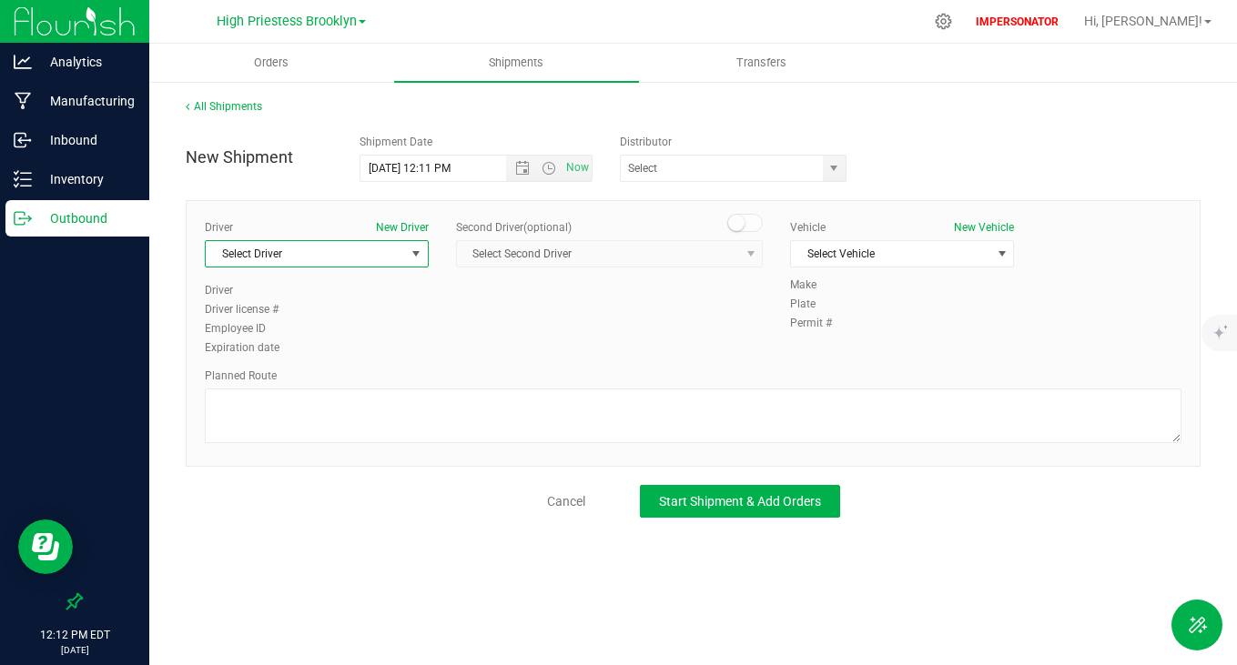
click at [406, 259] on span "select" at bounding box center [416, 253] width 23 height 25
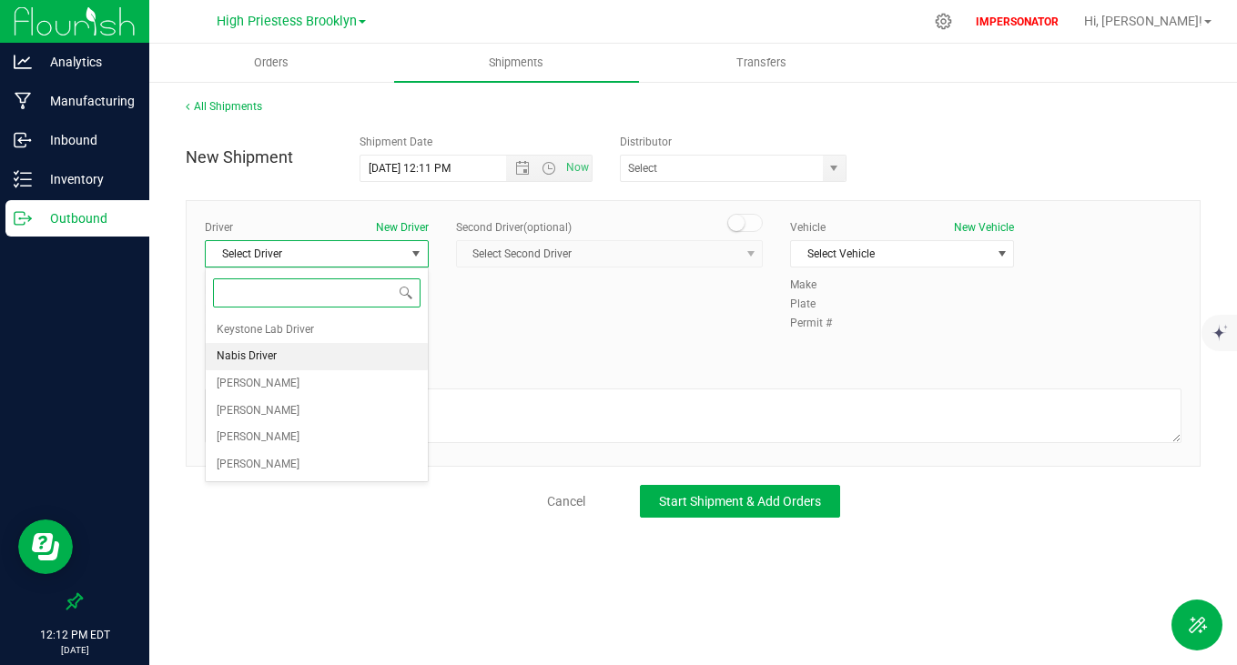
click at [238, 347] on span "Nabis Driver" at bounding box center [247, 357] width 60 height 24
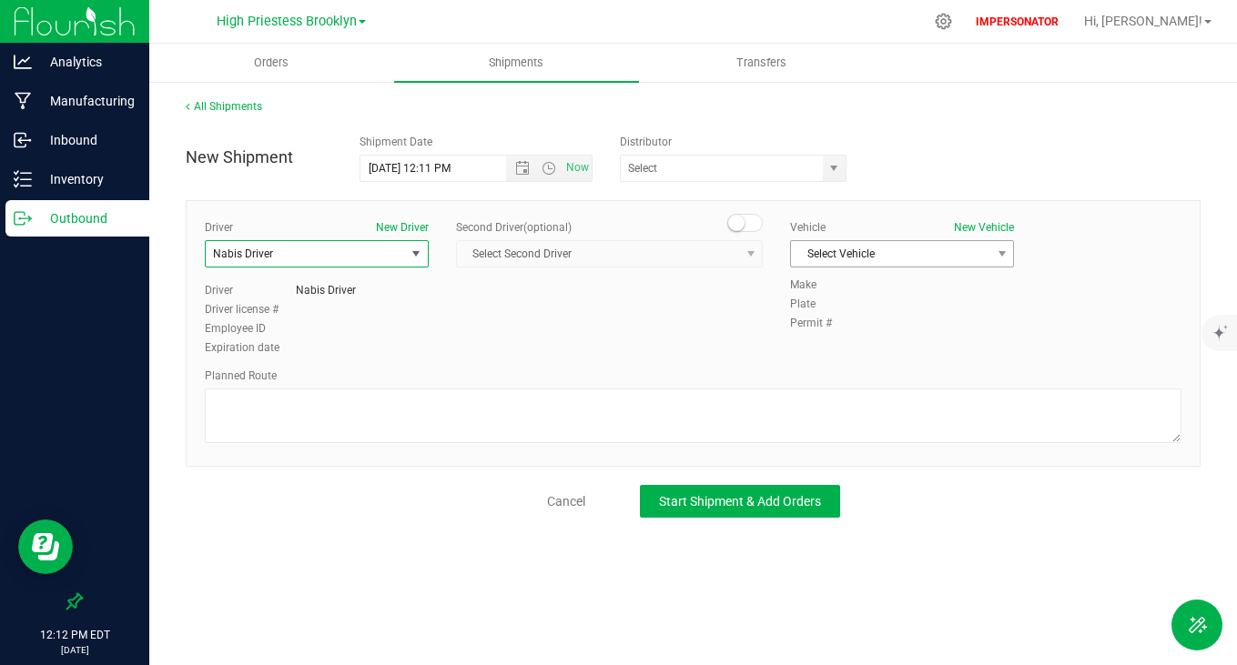
click at [993, 251] on span "select" at bounding box center [1001, 253] width 23 height 25
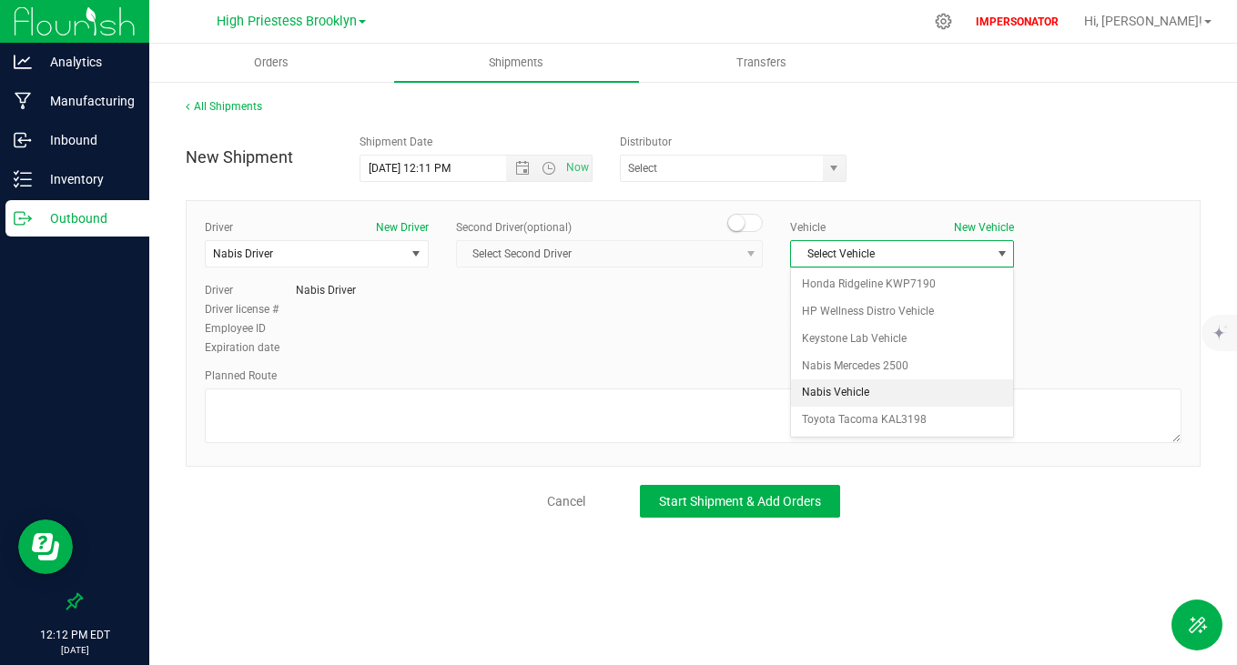
click at [869, 390] on li "Nabis Vehicle" at bounding box center [902, 393] width 222 height 27
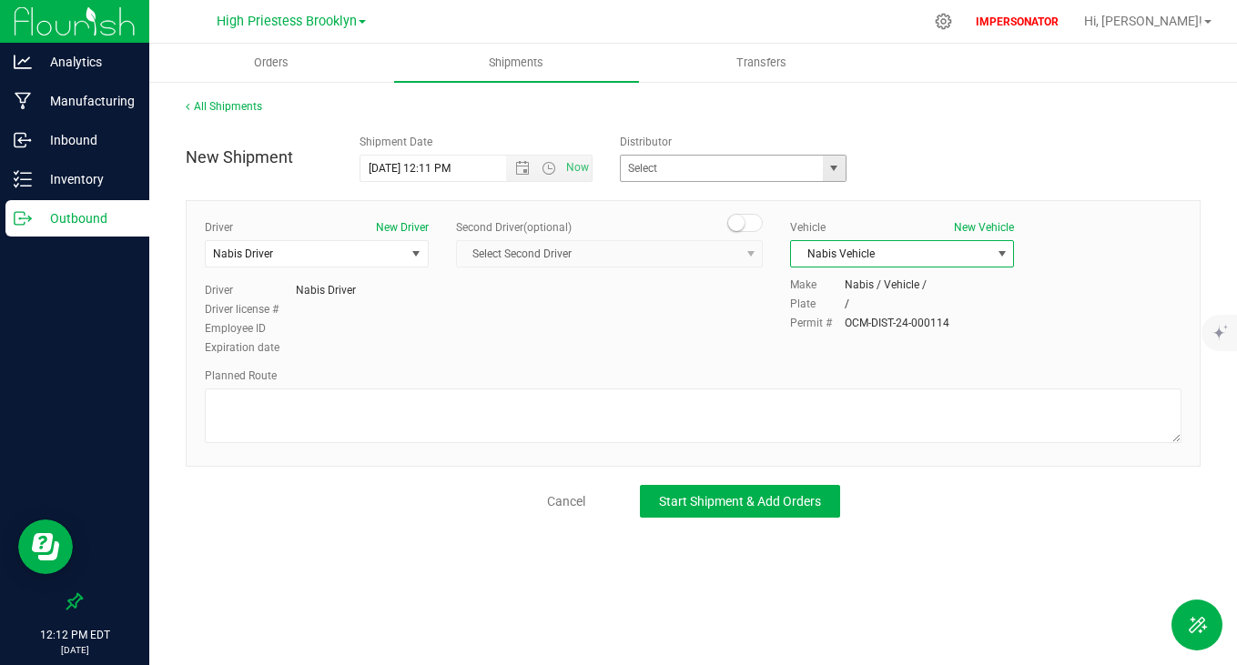
click at [833, 168] on span "select" at bounding box center [834, 168] width 15 height 15
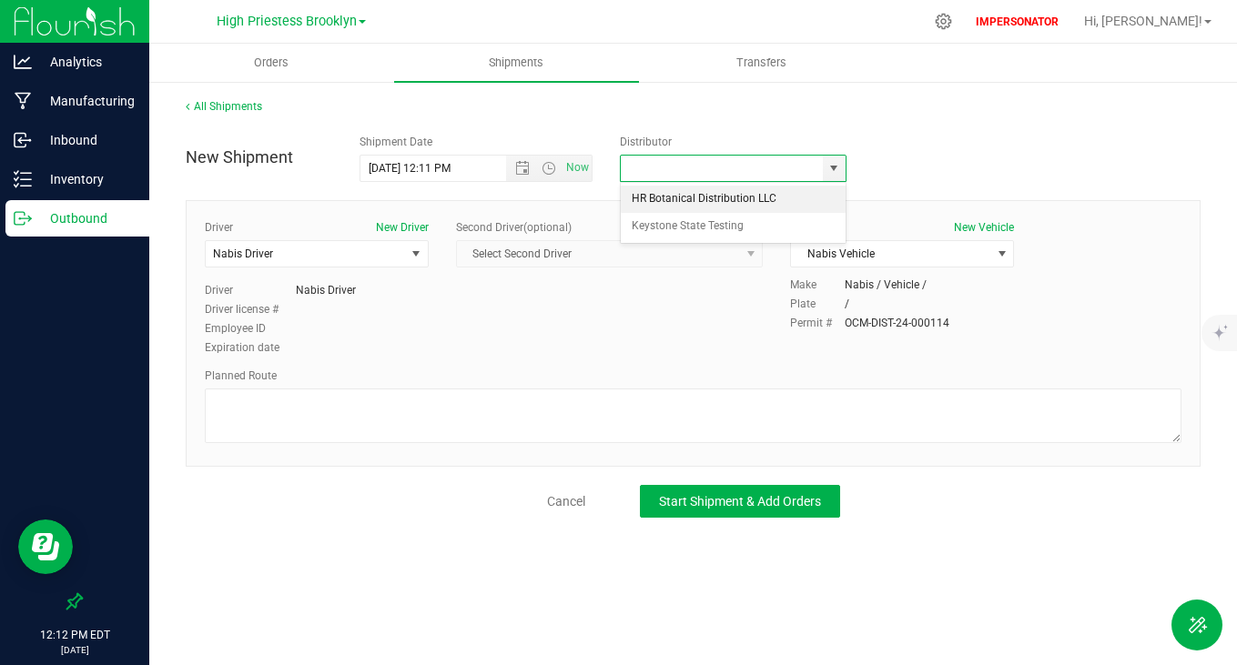
click at [716, 195] on li "HR Botanical Distribution LLC" at bounding box center [733, 199] width 225 height 27
type input "HR Botanical Distribution LLC"
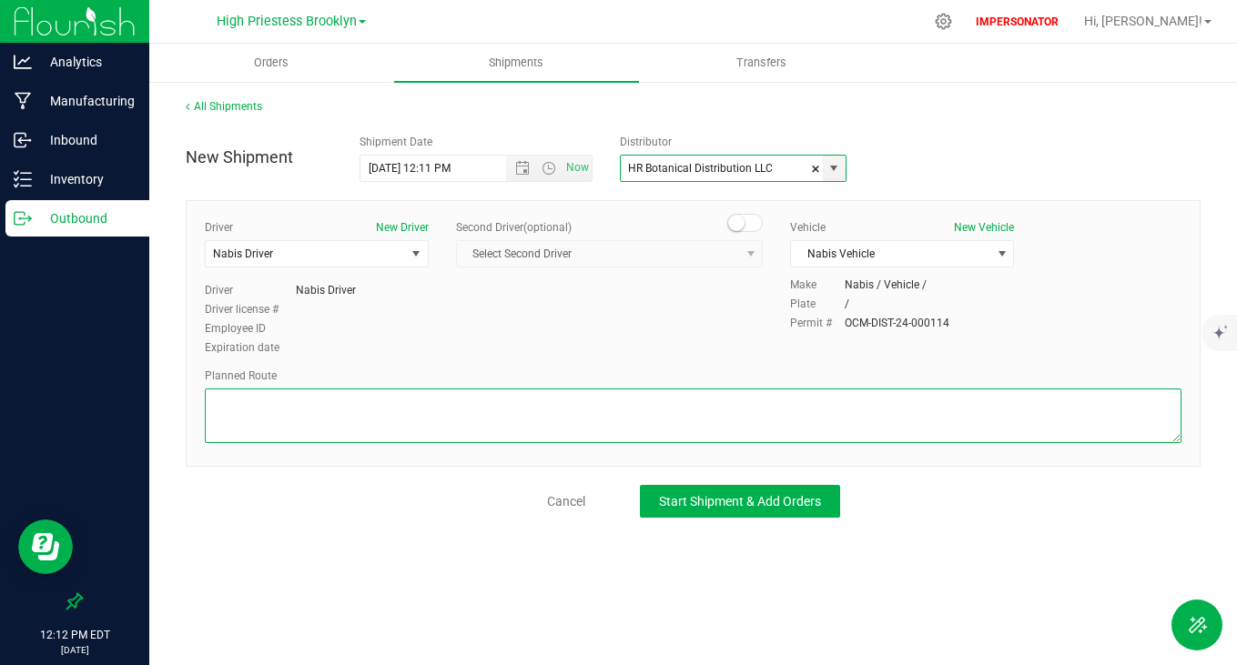
click at [391, 424] on textarea at bounding box center [693, 416] width 977 height 55
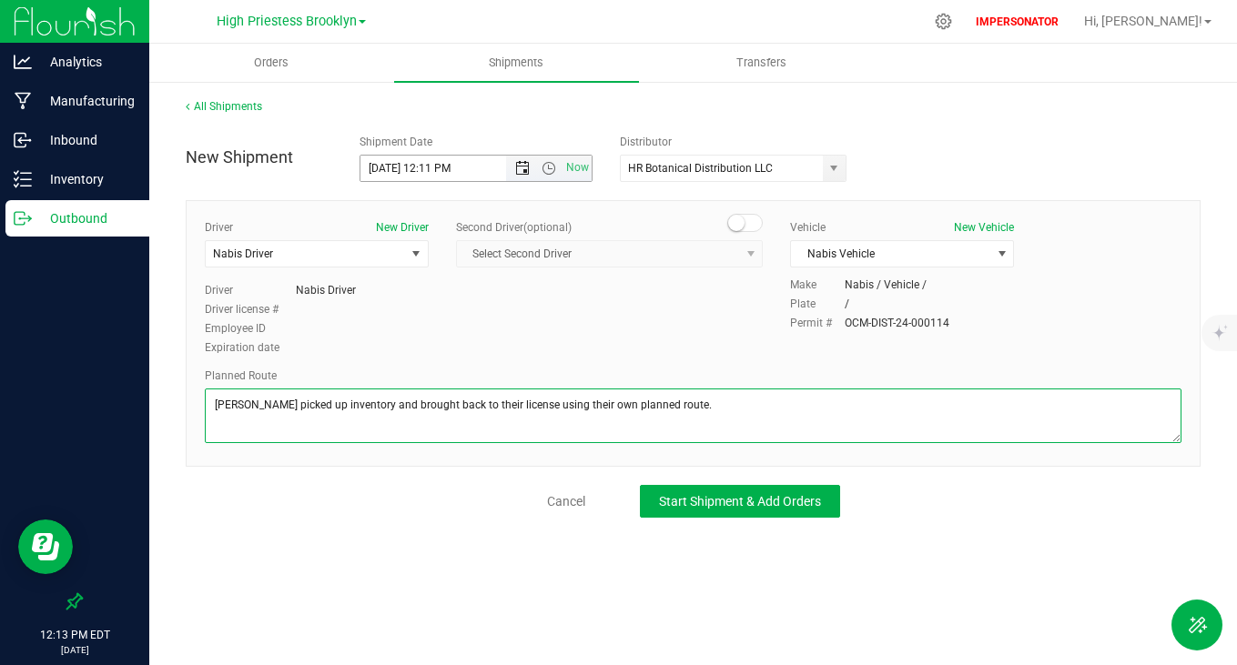
click at [529, 162] on span "Open the date view" at bounding box center [522, 168] width 15 height 15
type textarea "[PERSON_NAME] picked up inventory and brought back to their license using their…"
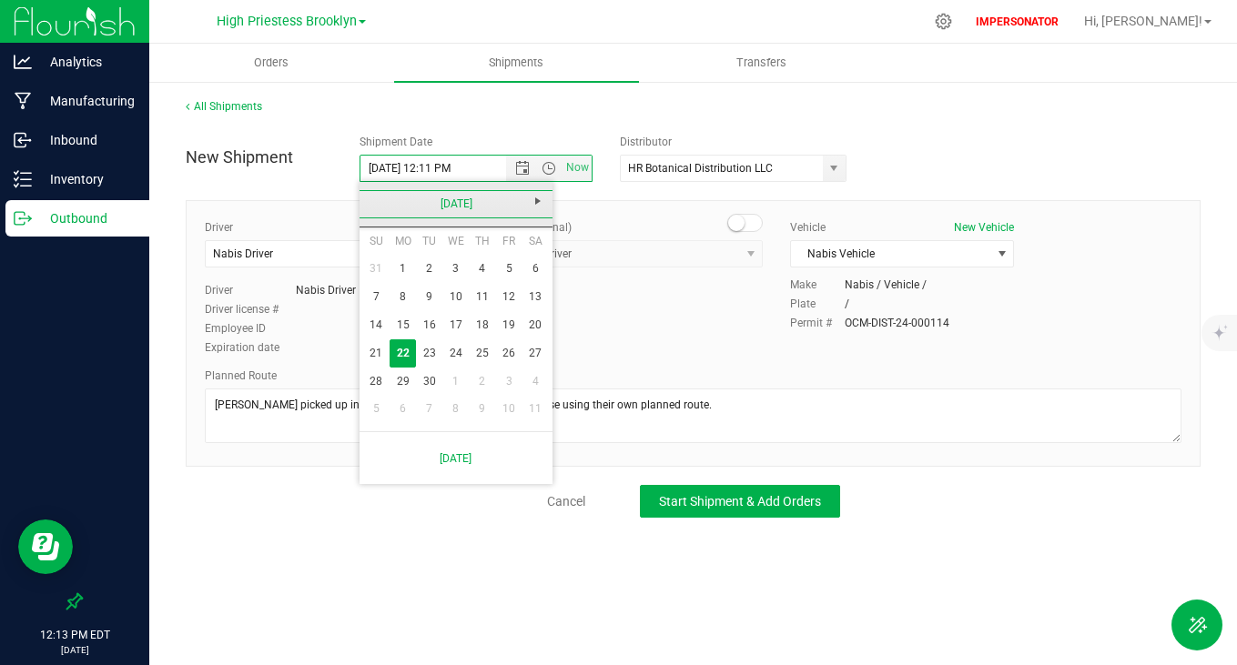
click at [383, 203] on link "[DATE]" at bounding box center [457, 204] width 196 height 28
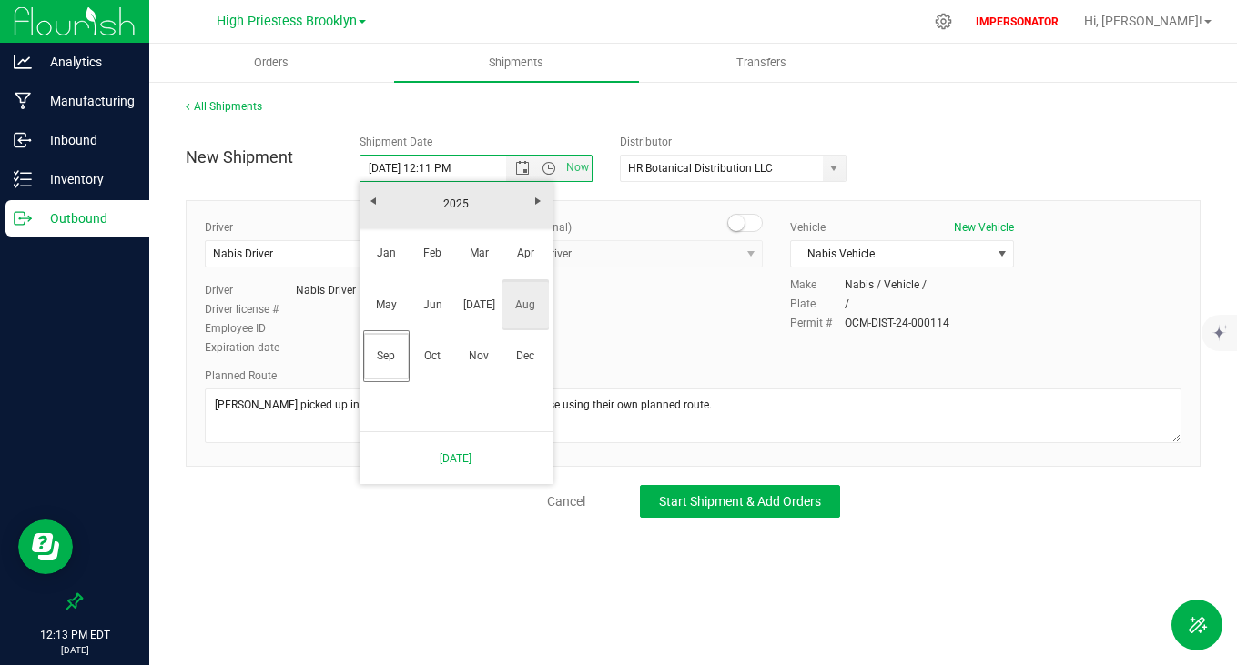
click at [525, 310] on link "Aug" at bounding box center [525, 305] width 46 height 46
click at [452, 298] on link "6" at bounding box center [455, 297] width 26 height 28
type input "[DATE] 12:11 PM"
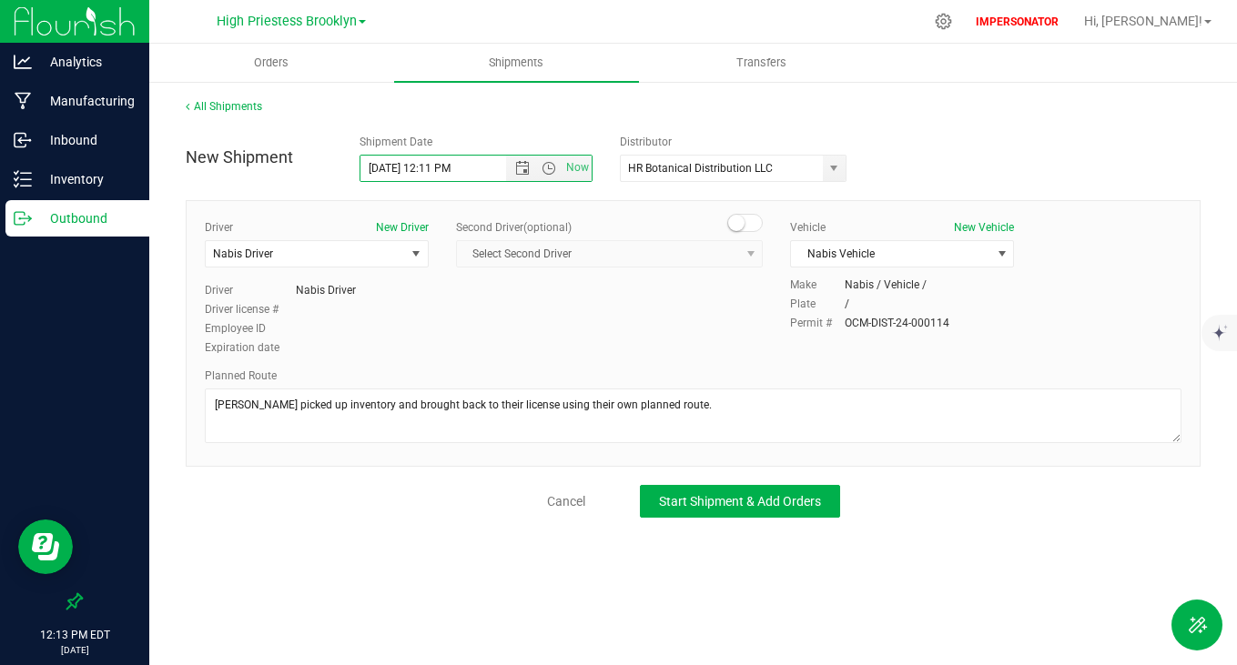
click at [658, 304] on div "Driver New Driver Nabis Driver Select Driver Keystone Lab Driver Nabis Driver […" at bounding box center [693, 288] width 1004 height 139
click at [762, 506] on span "Start Shipment & Add Orders" at bounding box center [740, 501] width 162 height 15
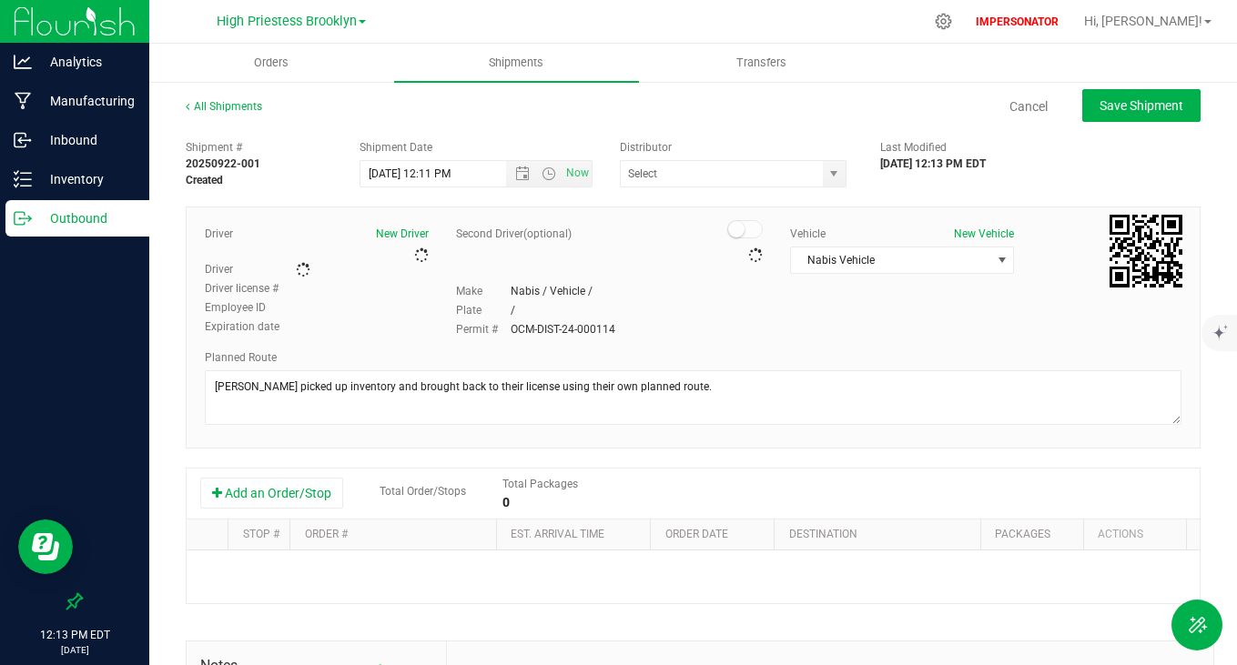
type input "HR Botanical Distribution LLC"
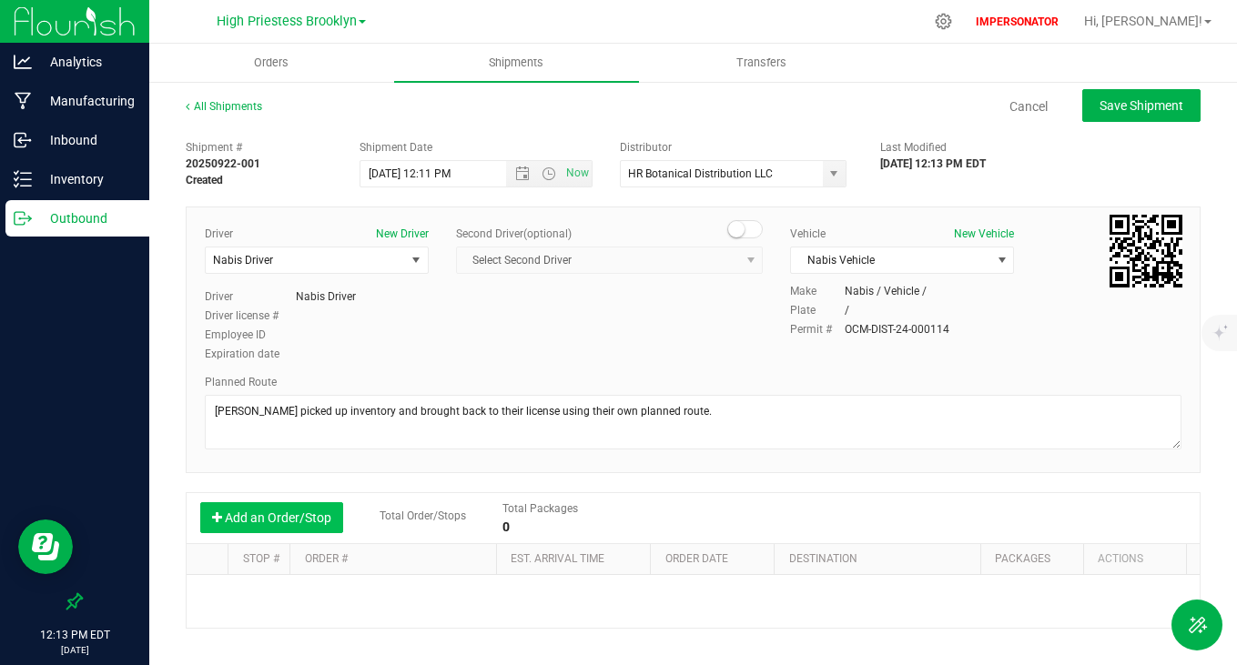
click at [264, 513] on button "Add an Order/Stop" at bounding box center [271, 517] width 143 height 31
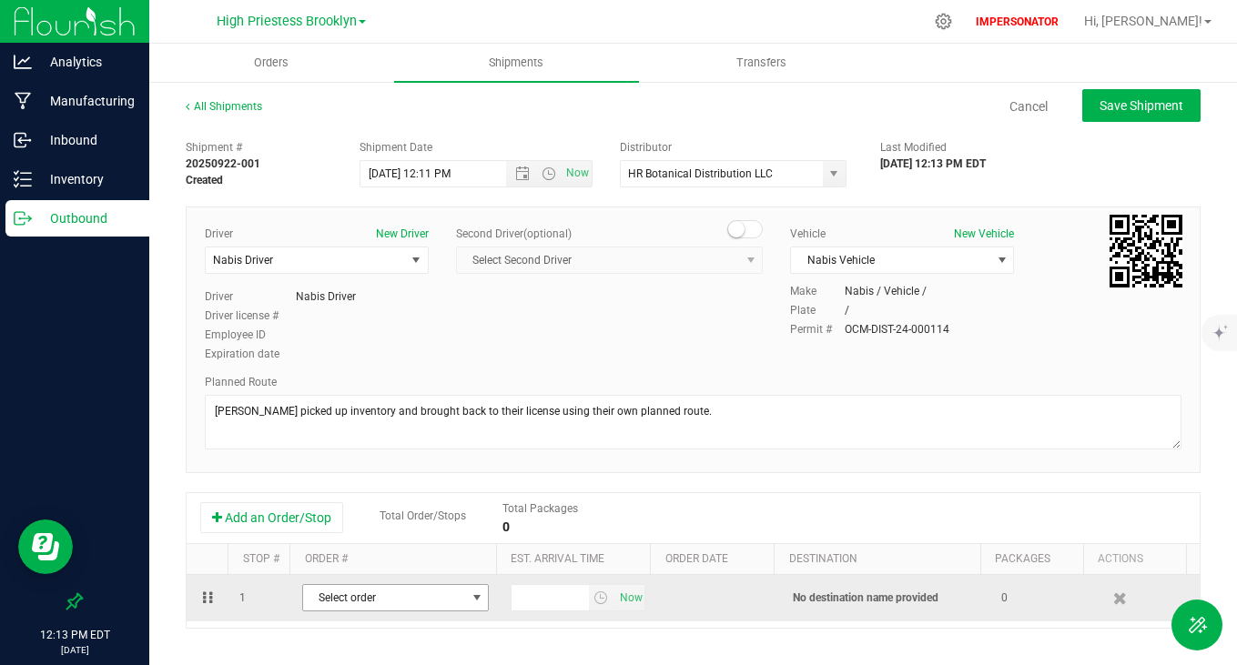
click at [370, 605] on span "Select order" at bounding box center [384, 597] width 162 height 25
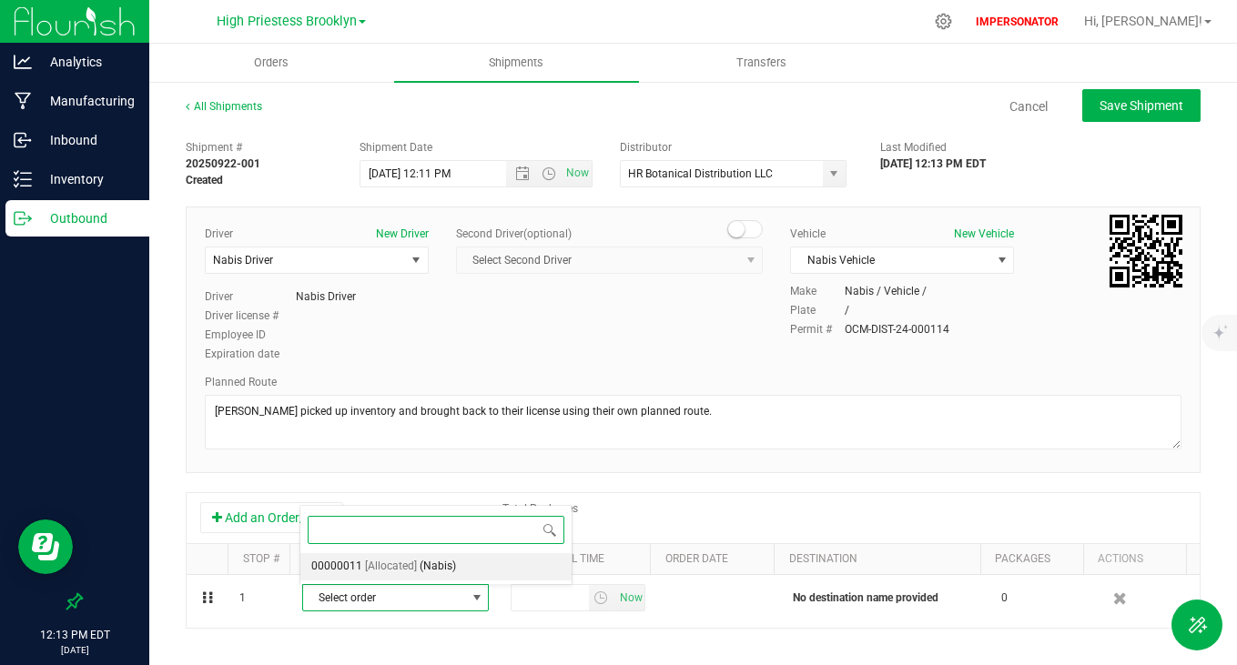
click at [392, 573] on span "[Allocated]" at bounding box center [391, 567] width 52 height 24
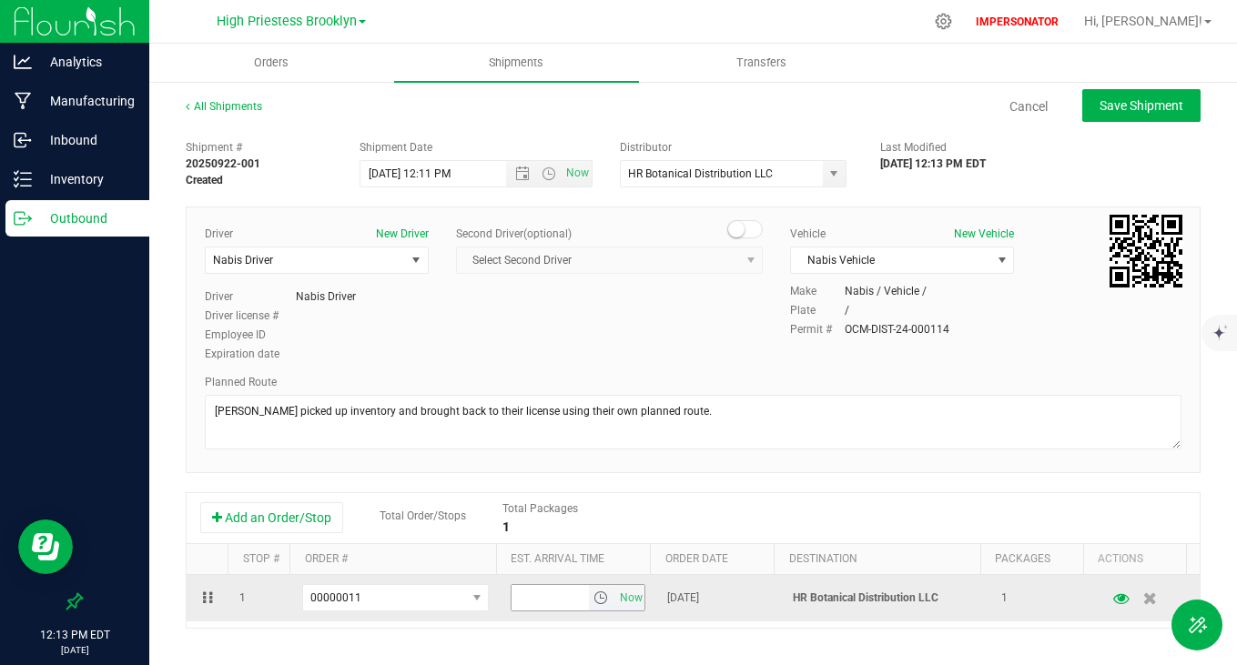
click at [594, 604] on span "select" at bounding box center [601, 598] width 15 height 15
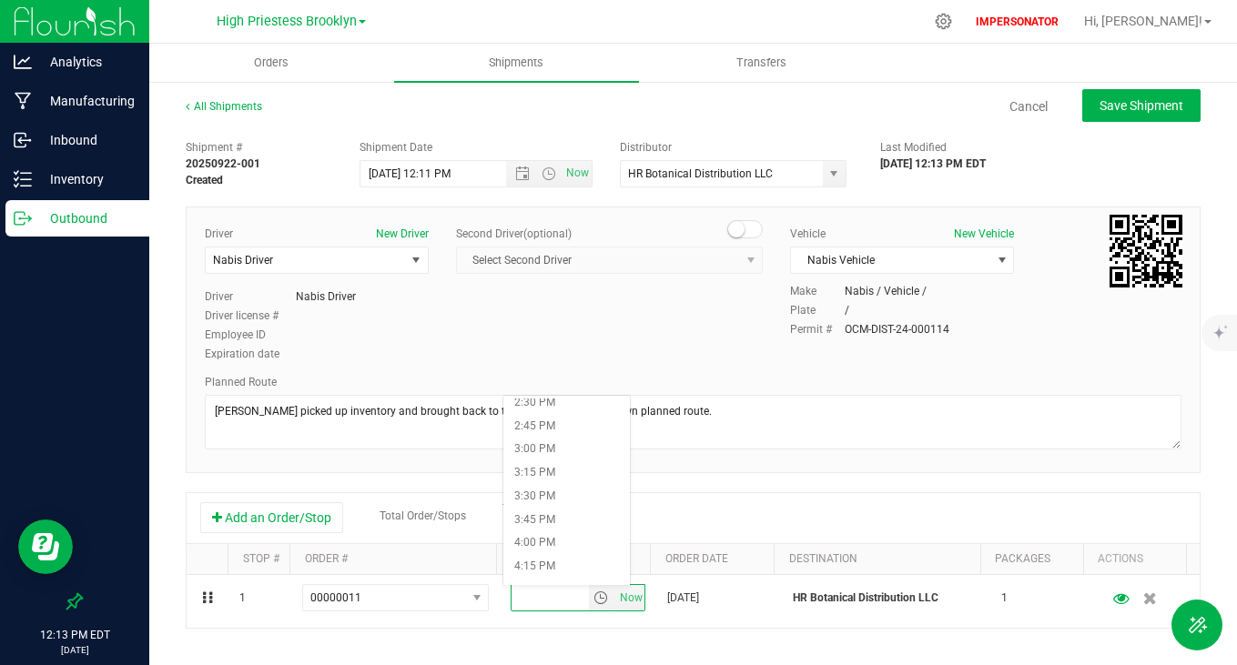
scroll to position [1370, 0]
click at [551, 443] on li "3:00 PM" at bounding box center [566, 444] width 127 height 24
click at [751, 492] on div "Add an Order/Stop Total Order/Stops Total Packages 1 Stop # Order # Est. arriva…" at bounding box center [693, 560] width 1015 height 137
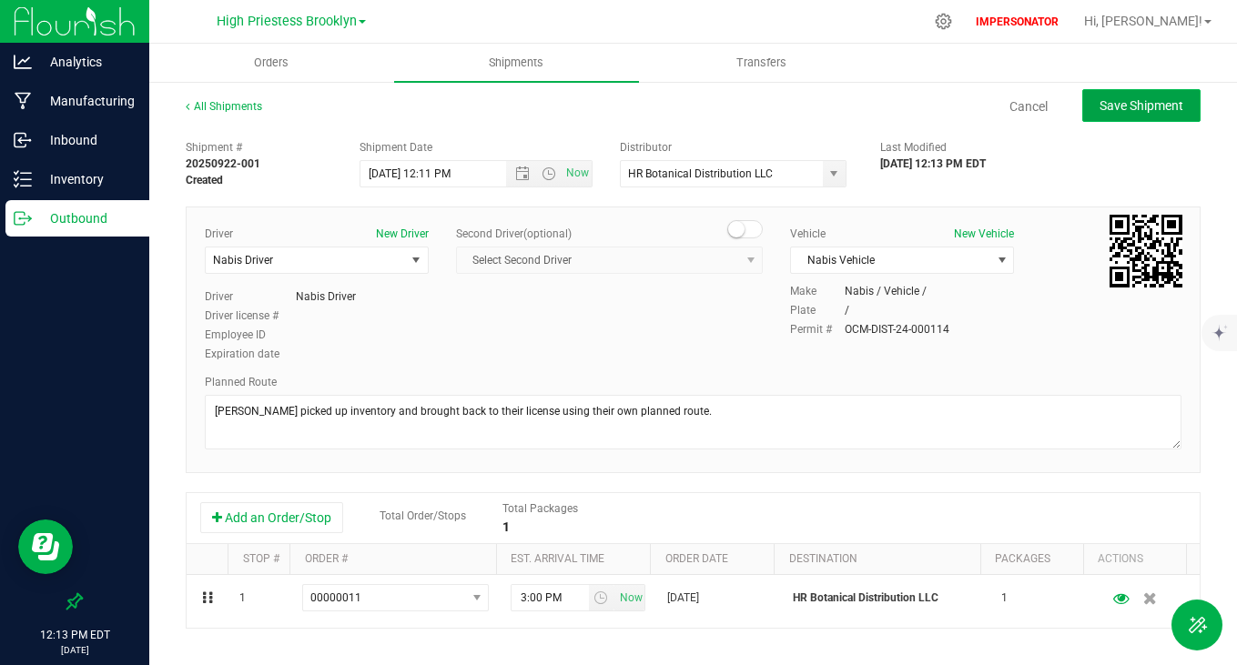
click at [1120, 105] on span "Save Shipment" at bounding box center [1142, 105] width 84 height 15
type input "[DATE] 4:11 PM"
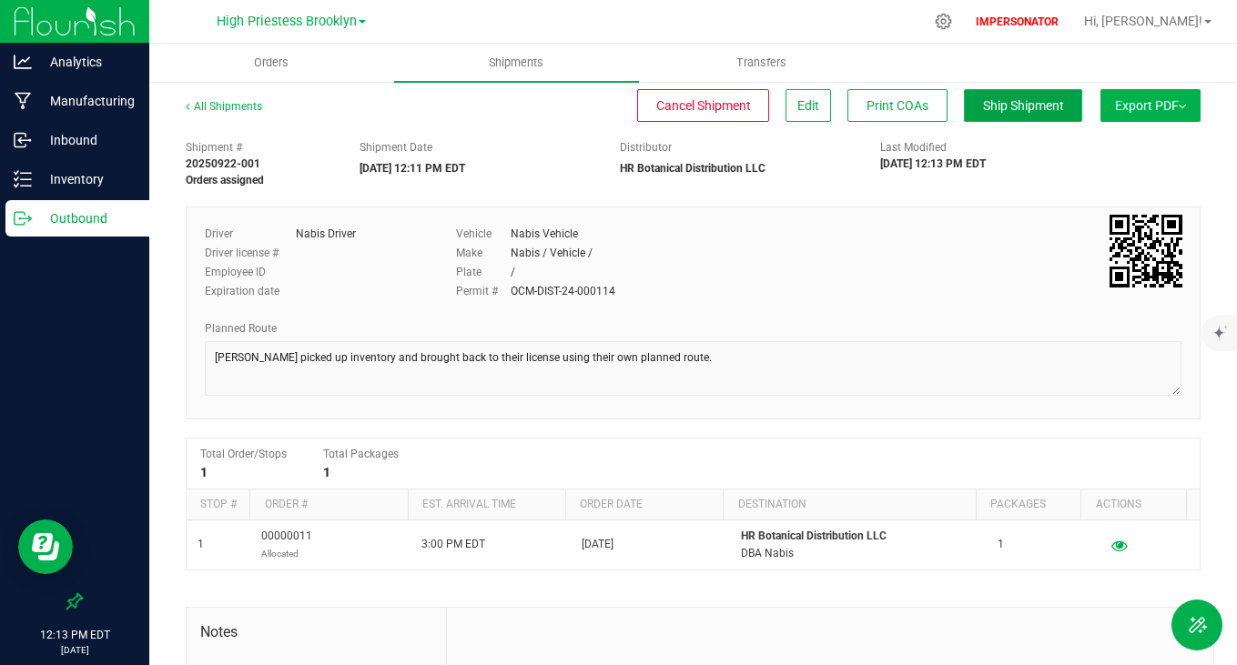
click at [1028, 108] on span "Ship Shipment" at bounding box center [1023, 105] width 81 height 15
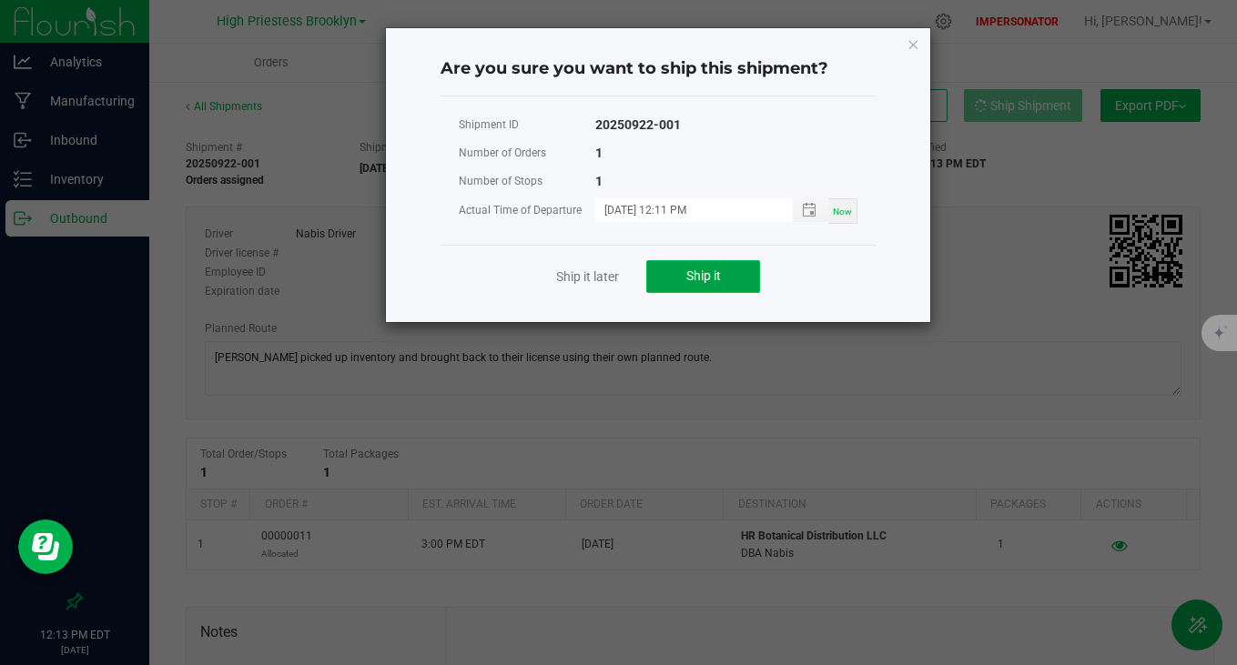
click at [716, 278] on span "Ship it" at bounding box center [703, 276] width 35 height 15
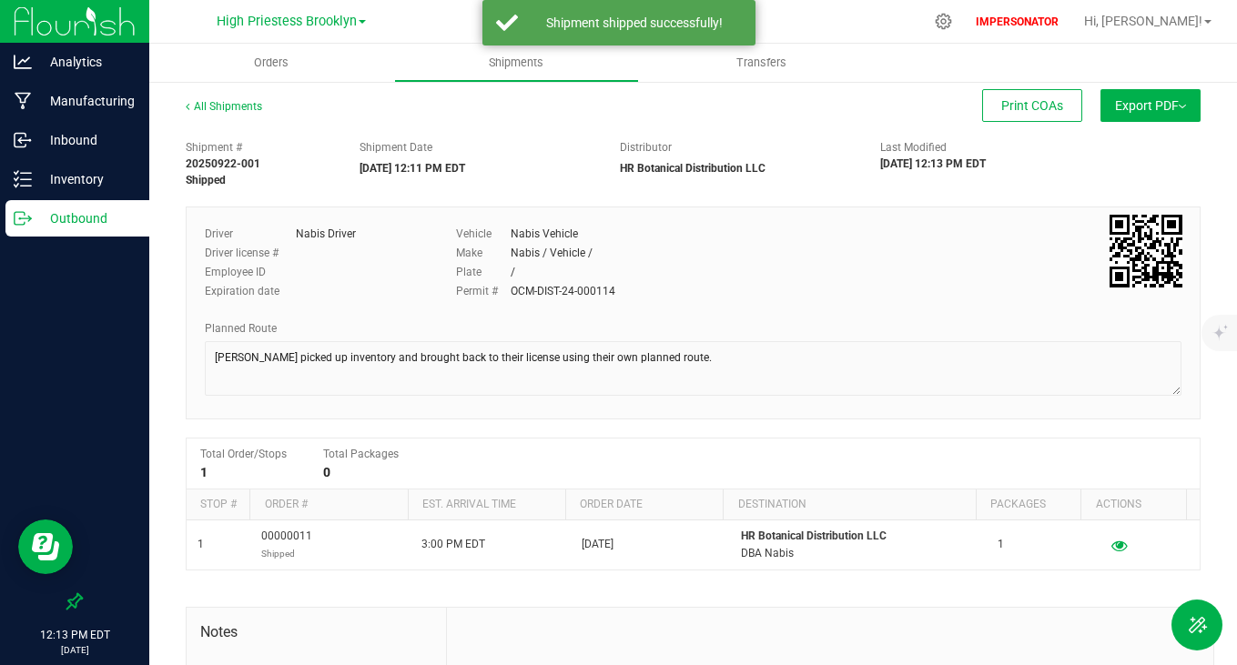
click at [1144, 103] on span "Export PDF" at bounding box center [1150, 105] width 71 height 15
click at [1132, 147] on span "Manifest by Package ID" at bounding box center [1124, 145] width 116 height 13
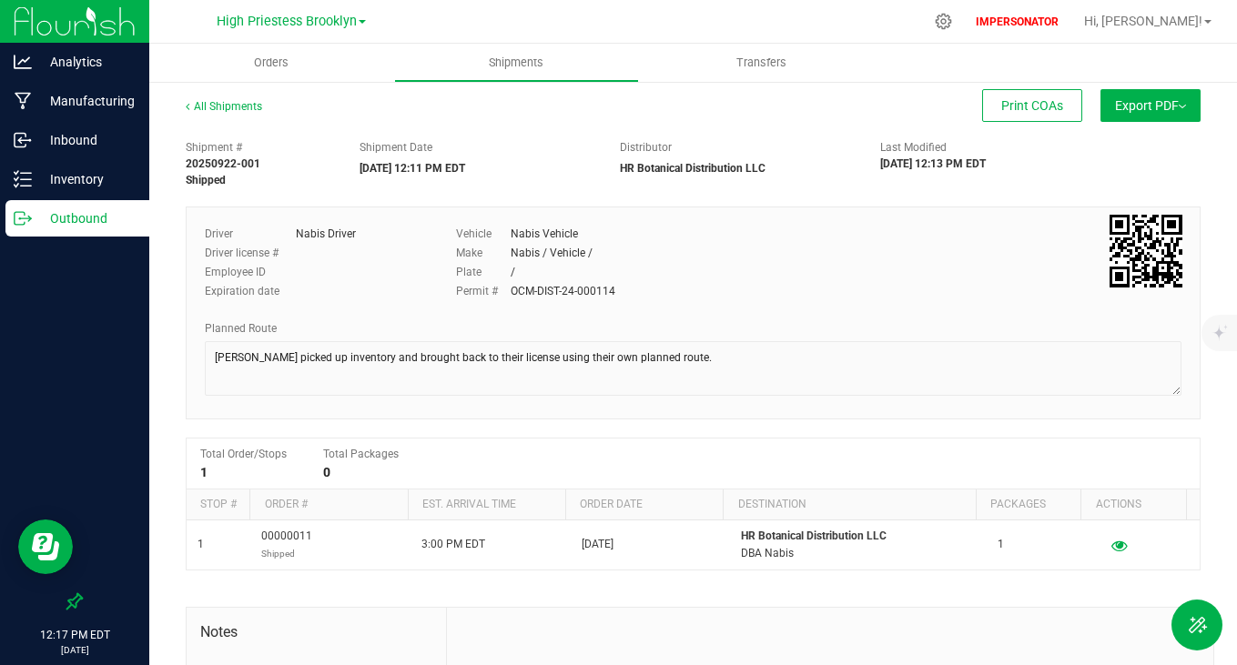
click at [66, 203] on div "Outbound" at bounding box center [77, 218] width 144 height 36
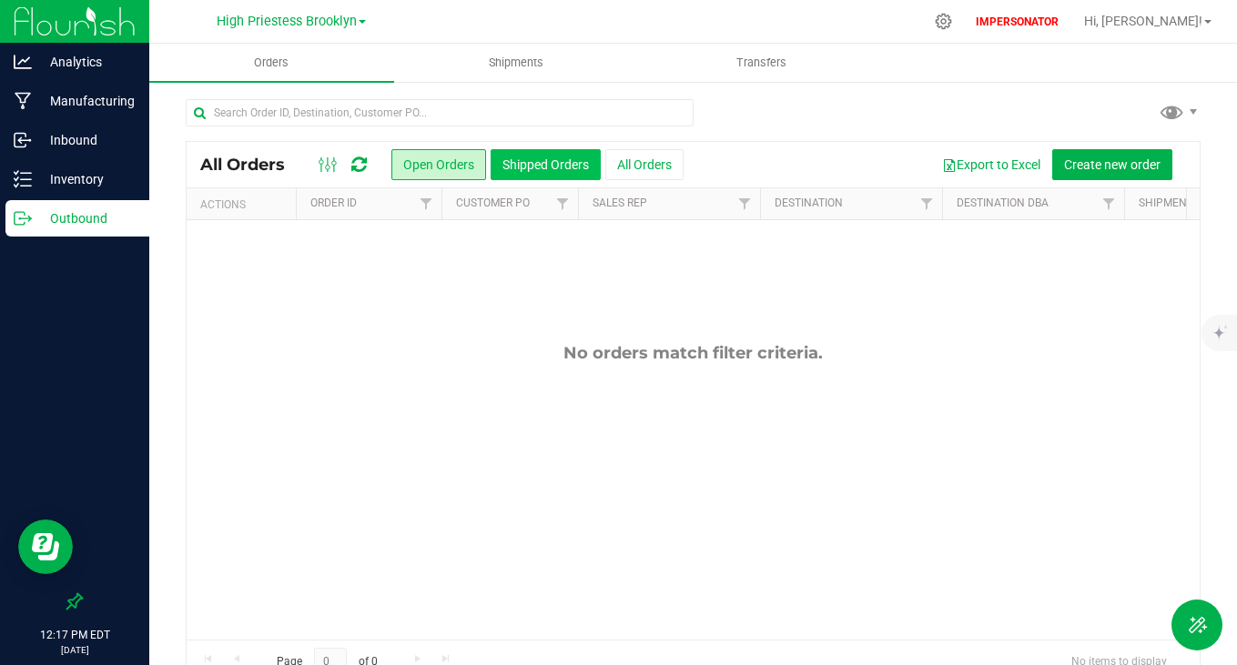
click at [535, 165] on button "Shipped Orders" at bounding box center [546, 164] width 110 height 31
